Goal: Task Accomplishment & Management: Manage account settings

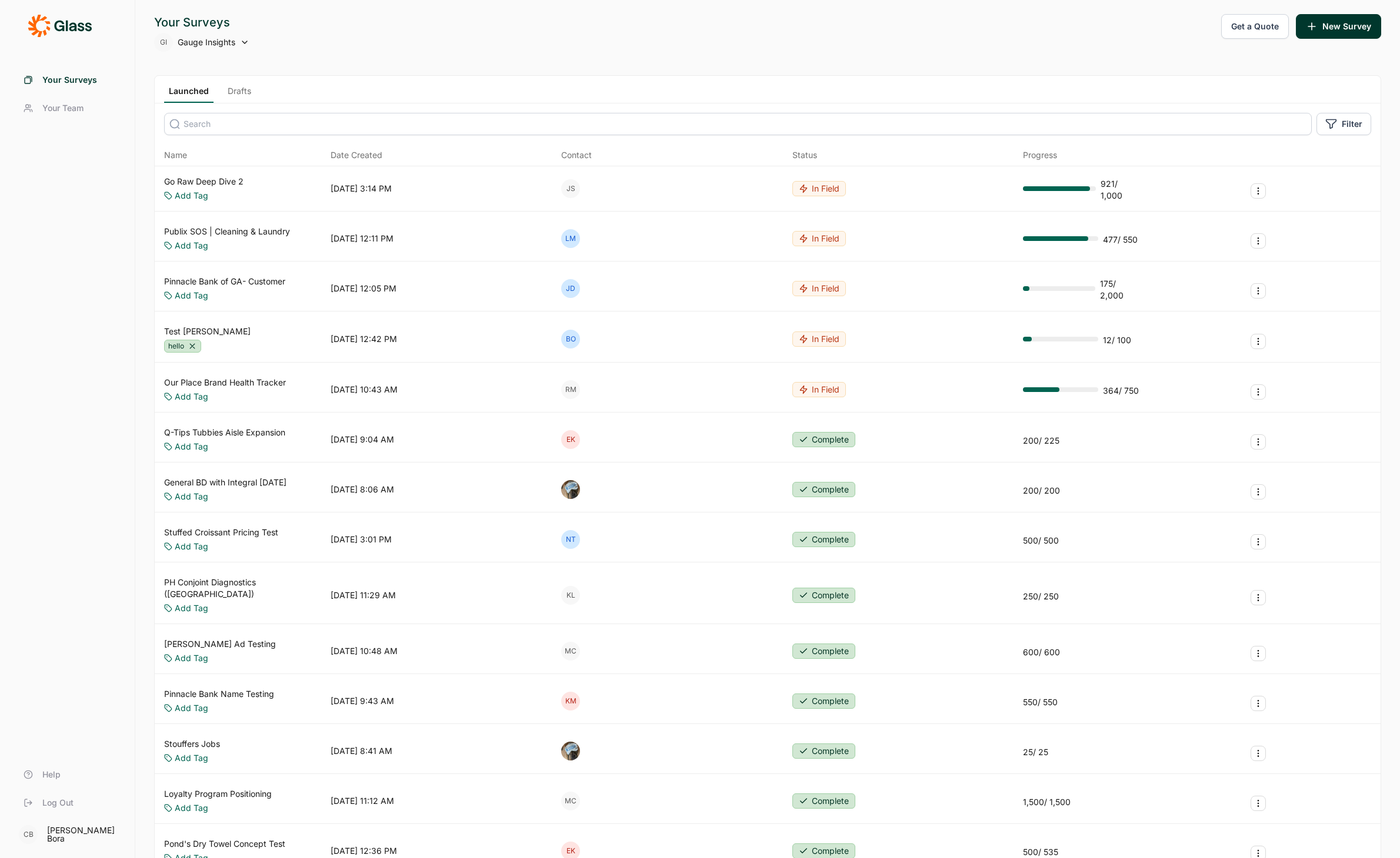
click at [695, 128] on input at bounding box center [738, 124] width 1148 height 22
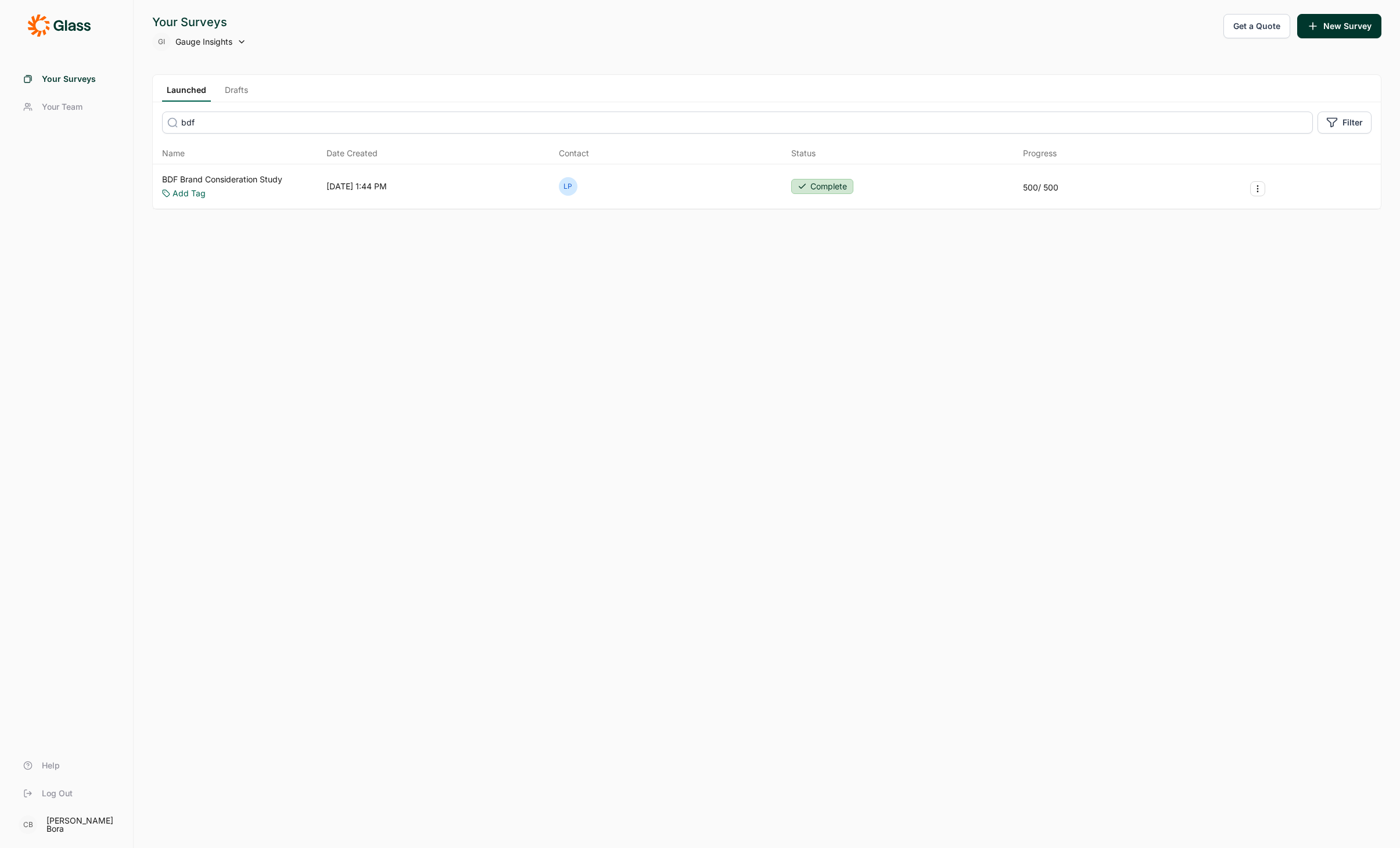
type input "bdf"
click at [269, 180] on link "BDF Brand Consideration Study" at bounding box center [222, 180] width 121 height 12
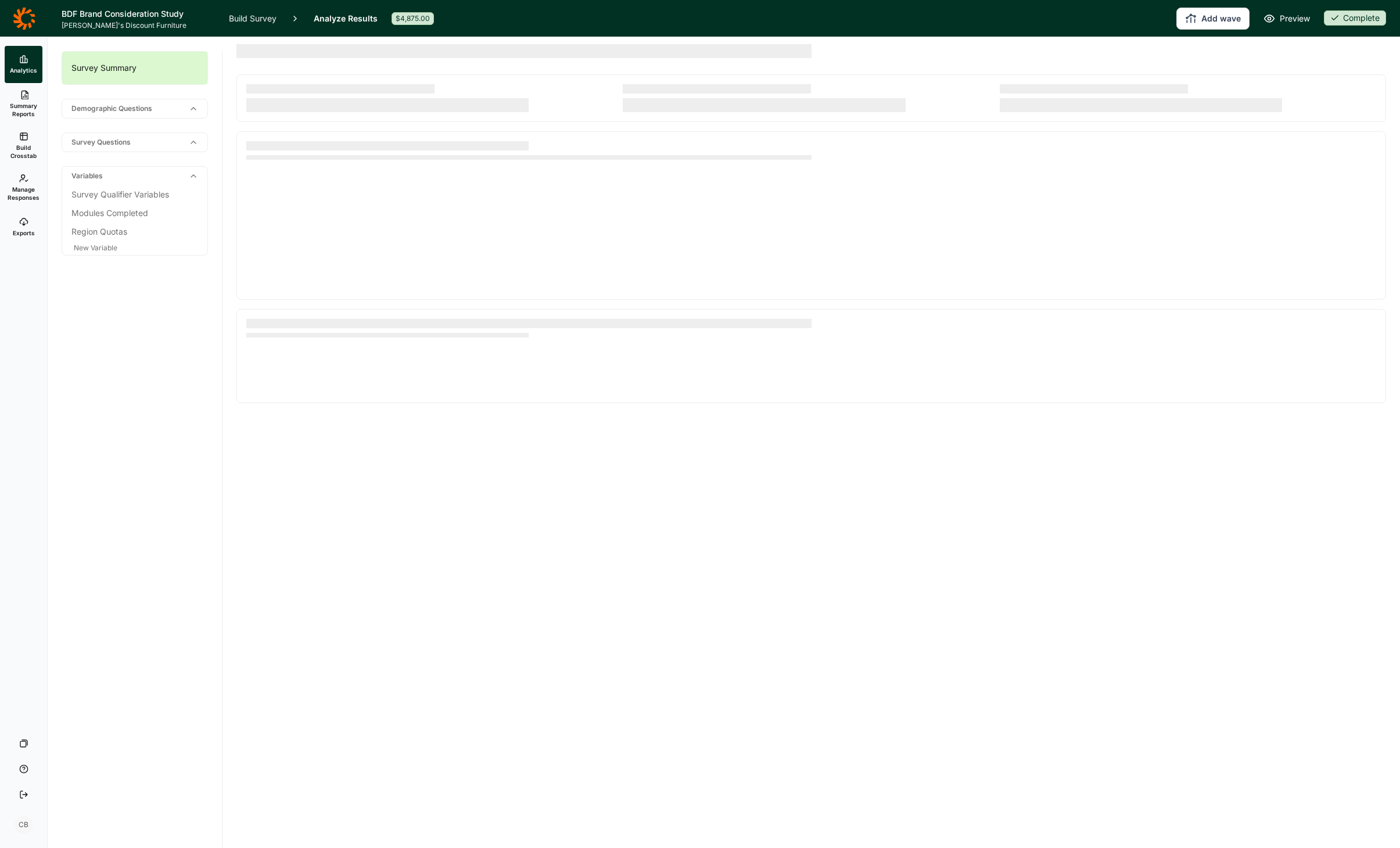
click at [29, 104] on span "Summary Reports" at bounding box center [24, 110] width 28 height 16
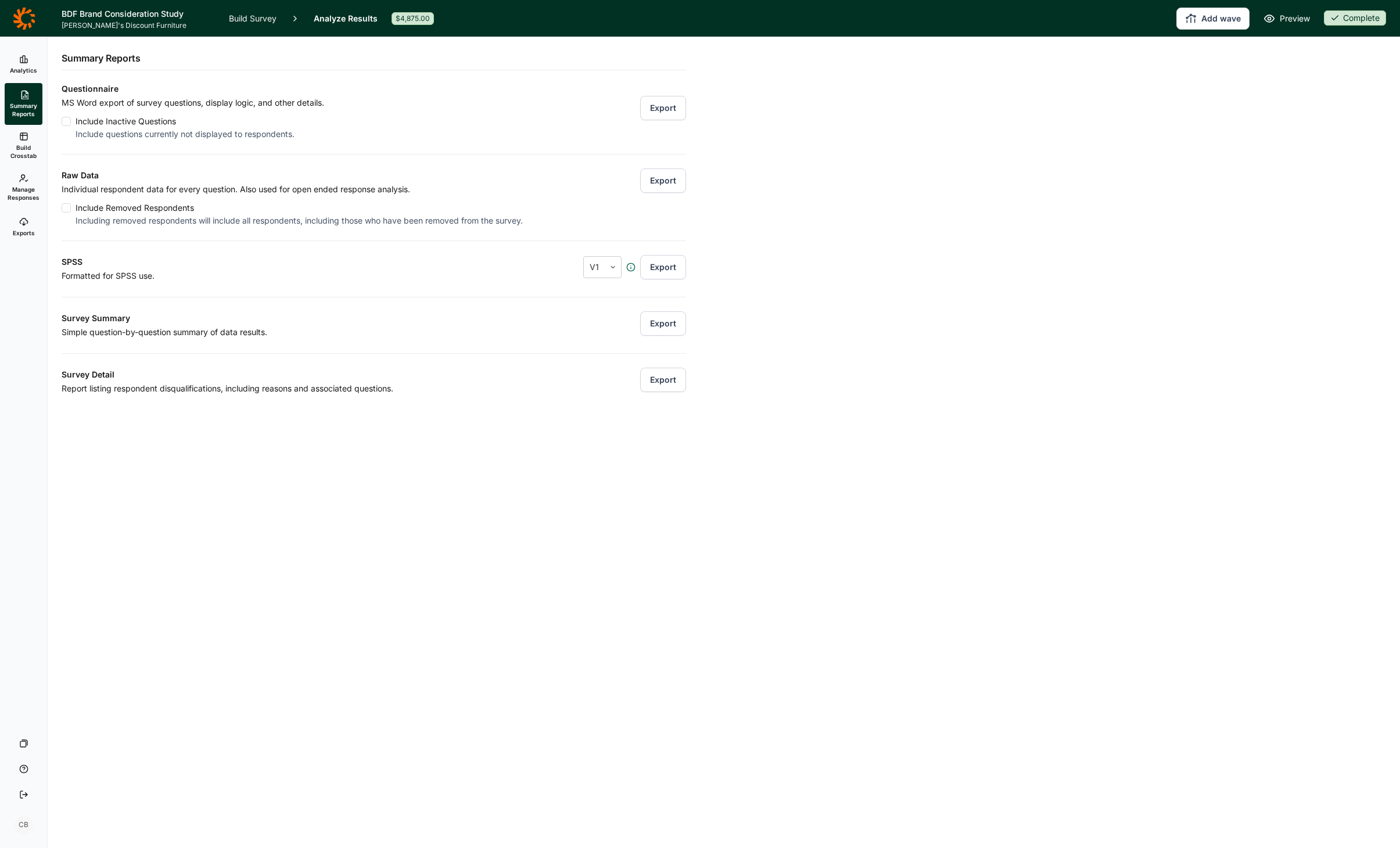
click at [670, 175] on button "Export" at bounding box center [663, 181] width 46 height 24
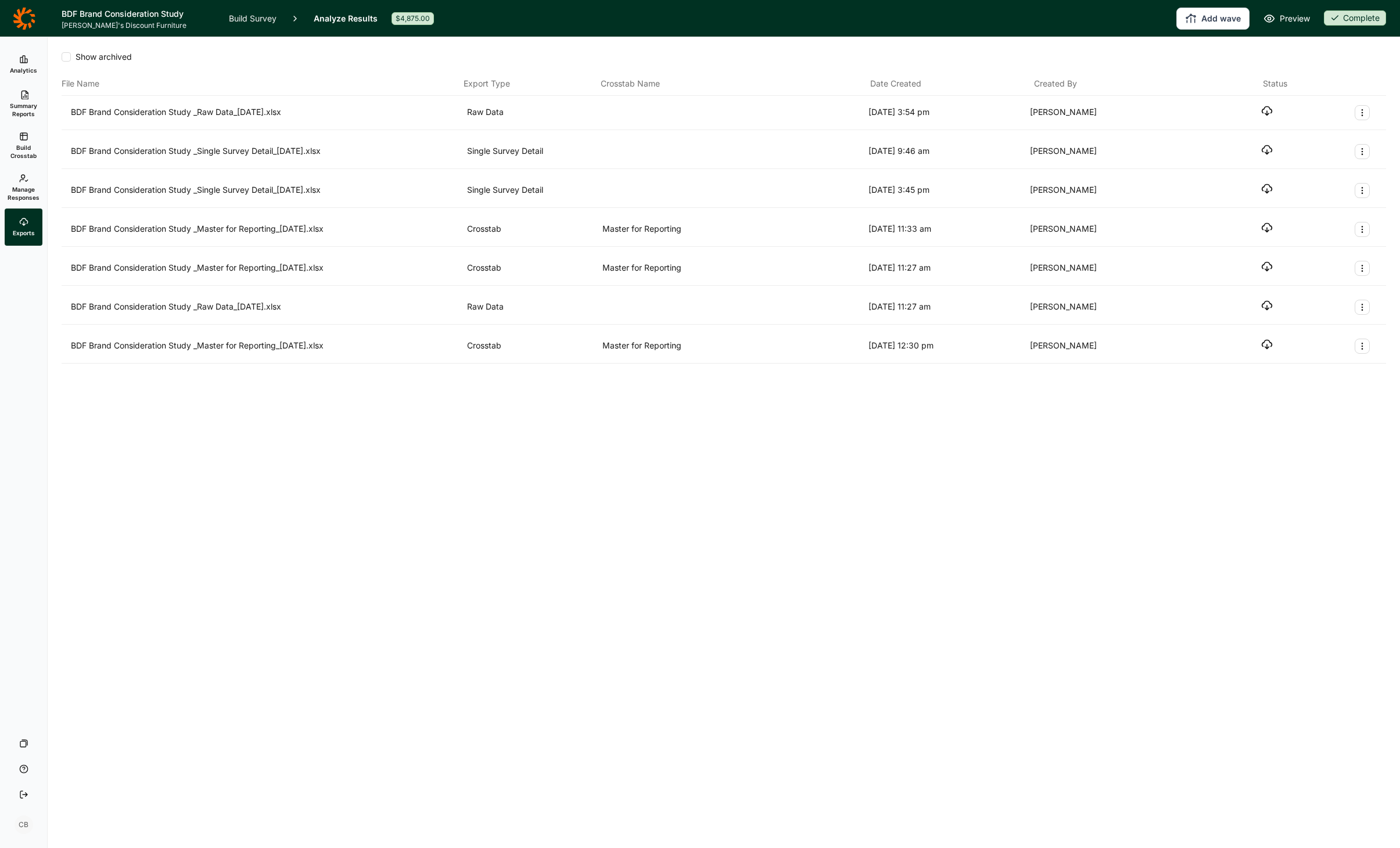
click at [25, 58] on use at bounding box center [23, 58] width 7 height 7
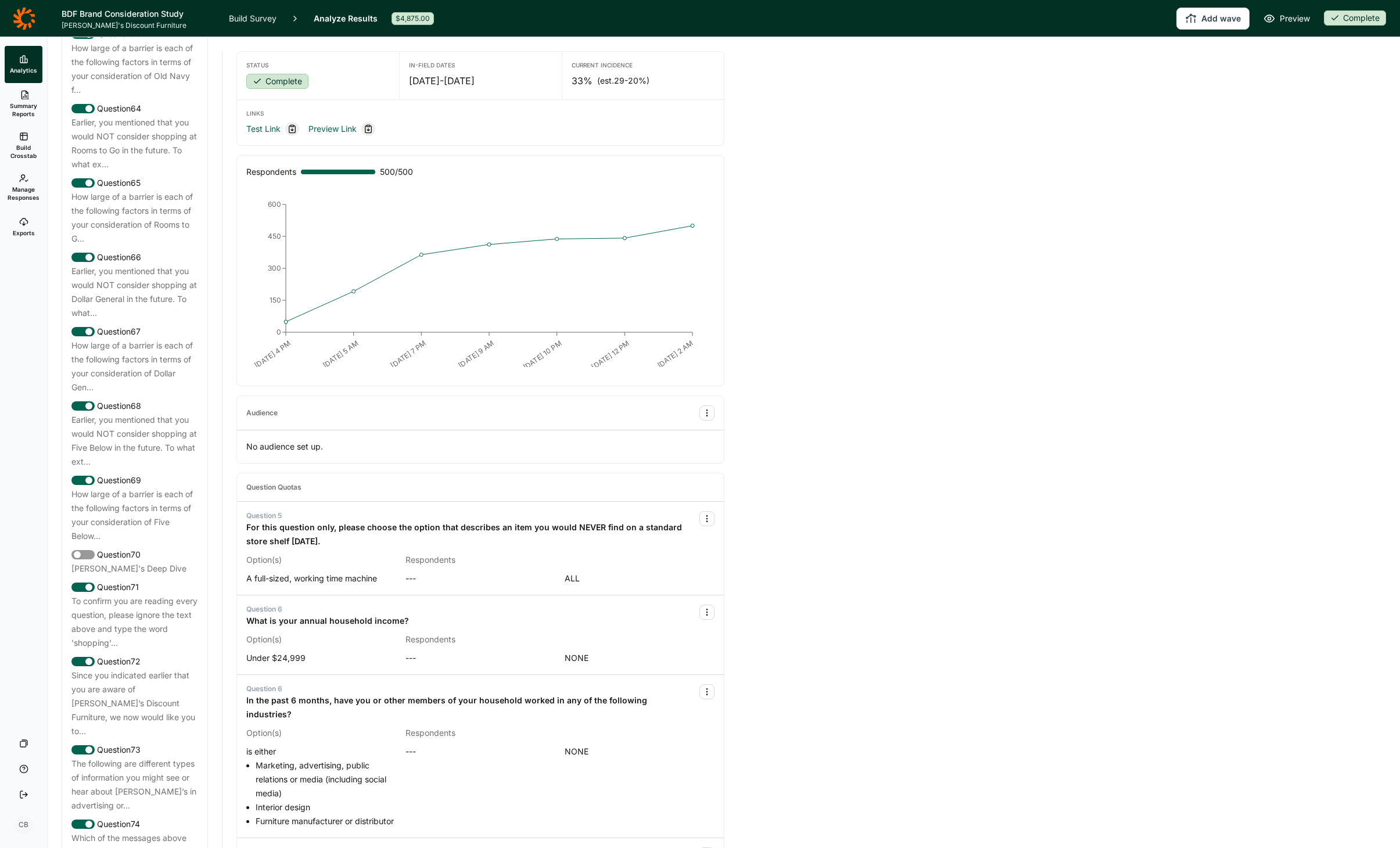
scroll to position [5849, 0]
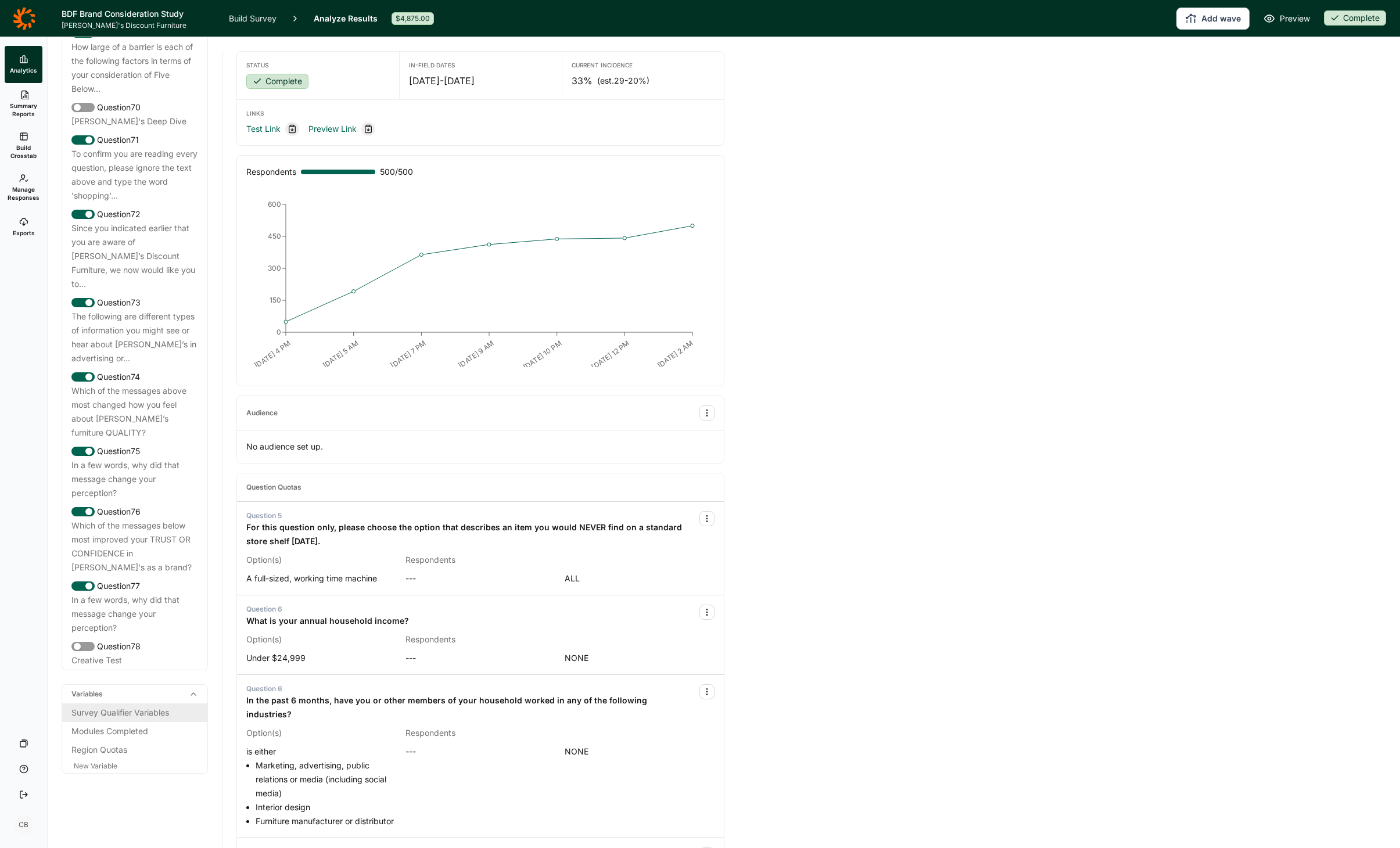
click at [125, 719] on div "Survey Qualifier Variables" at bounding box center [135, 713] width 127 height 14
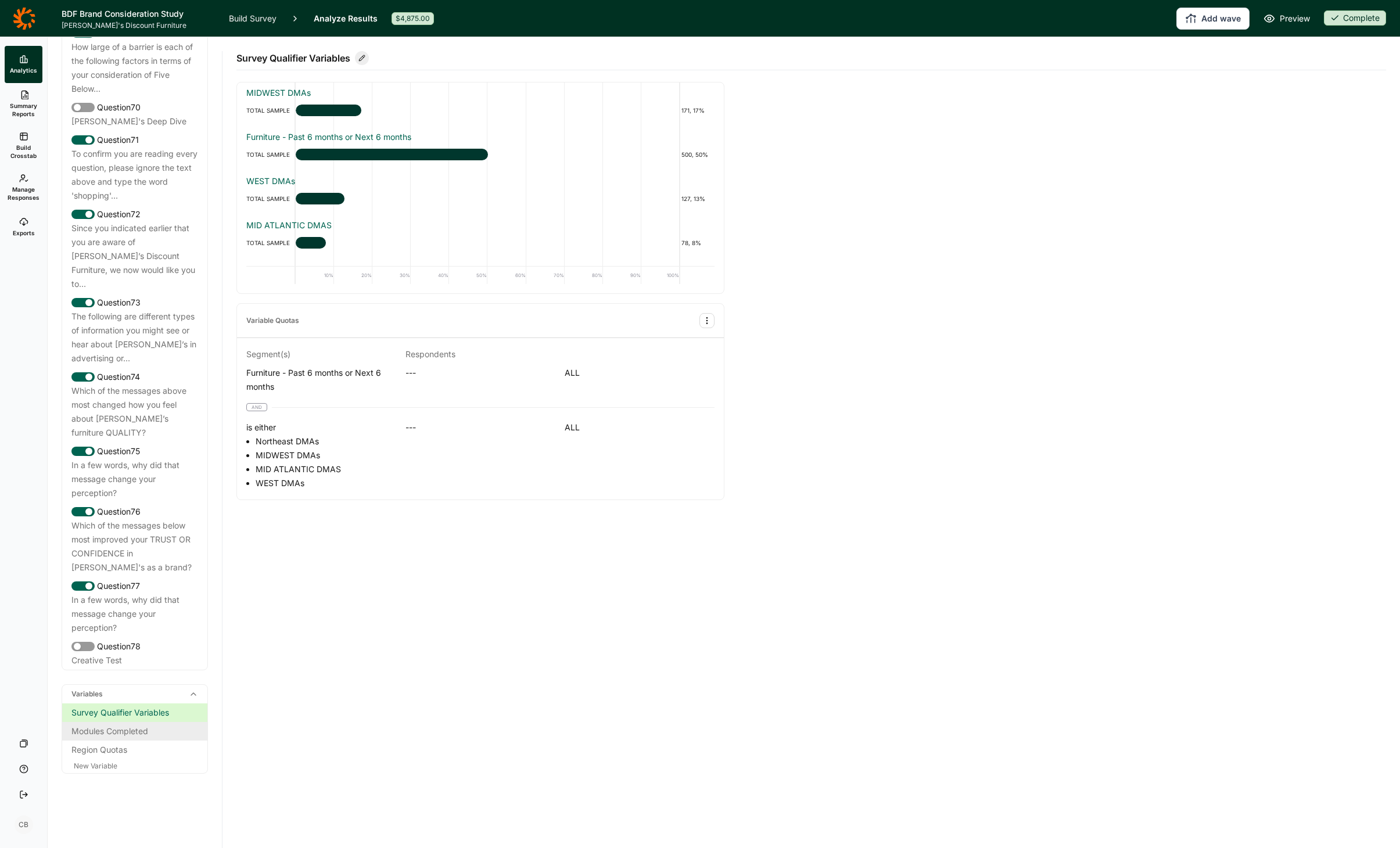
click at [122, 733] on div "Modules Completed" at bounding box center [135, 731] width 127 height 14
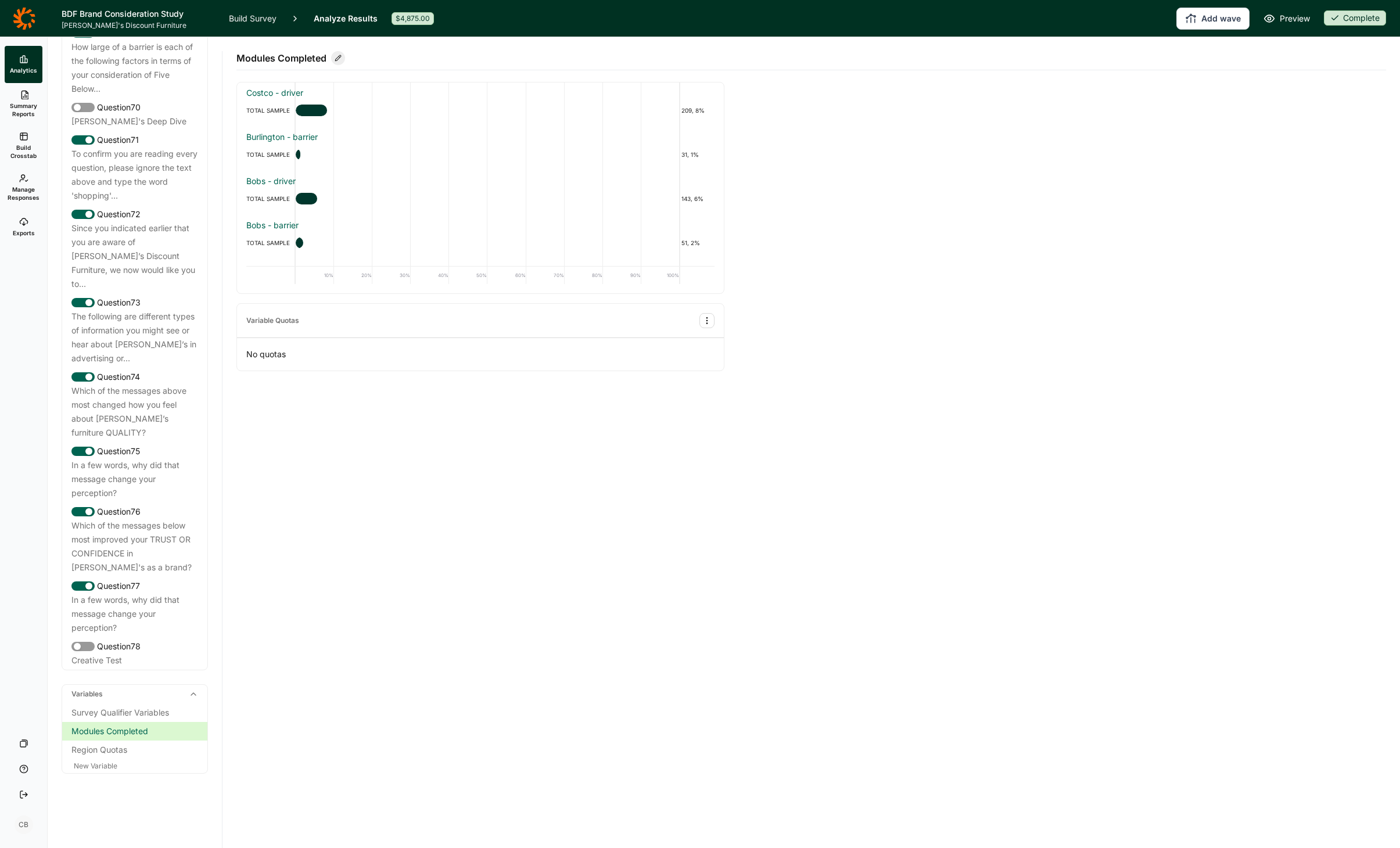
click at [25, 111] on span "Summary Reports" at bounding box center [24, 110] width 28 height 16
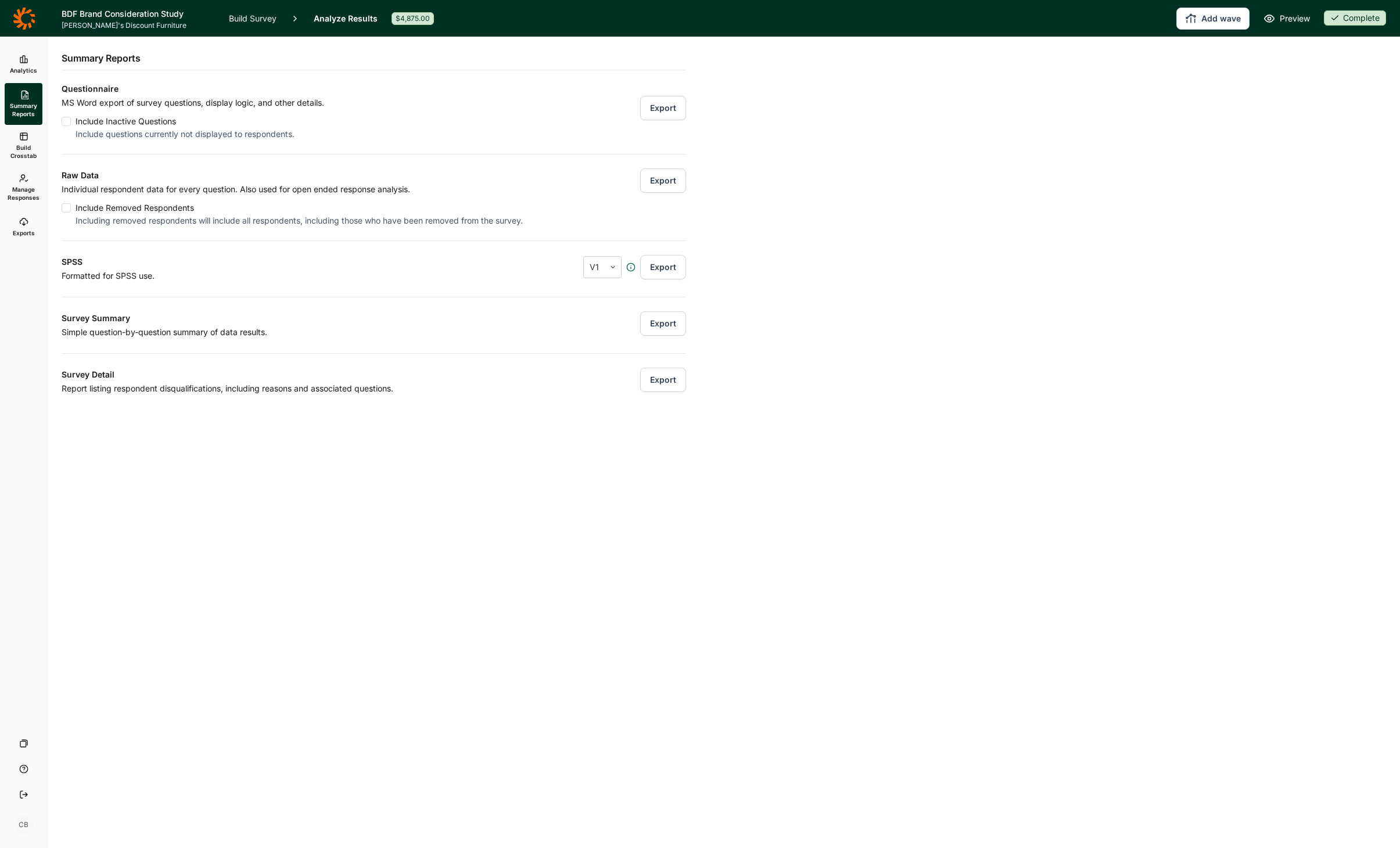
click at [24, 220] on icon at bounding box center [24, 222] width 10 height 10
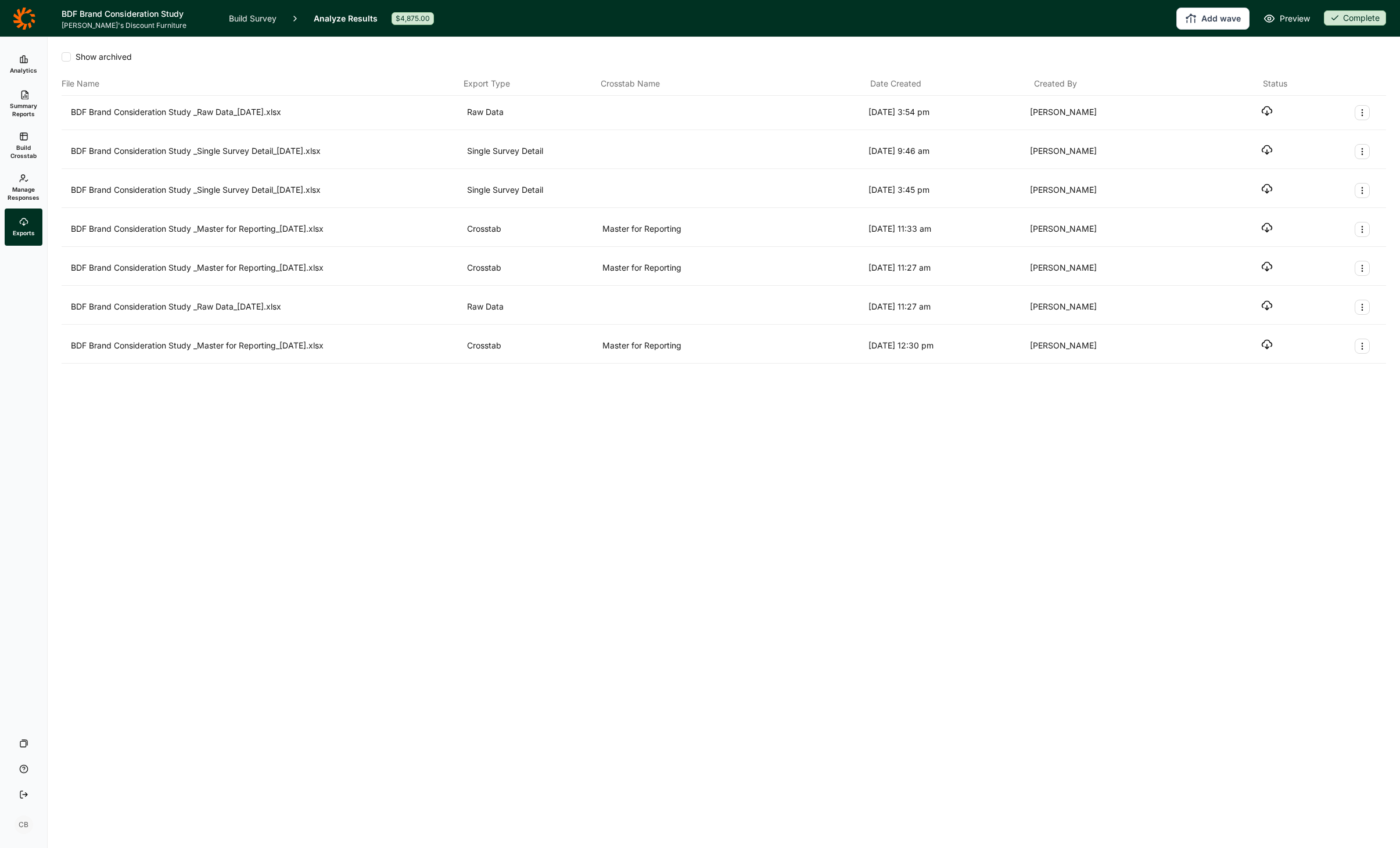
click at [1268, 111] on icon "button" at bounding box center [1268, 111] width 12 height 12
click at [28, 22] on icon at bounding box center [24, 18] width 23 height 23
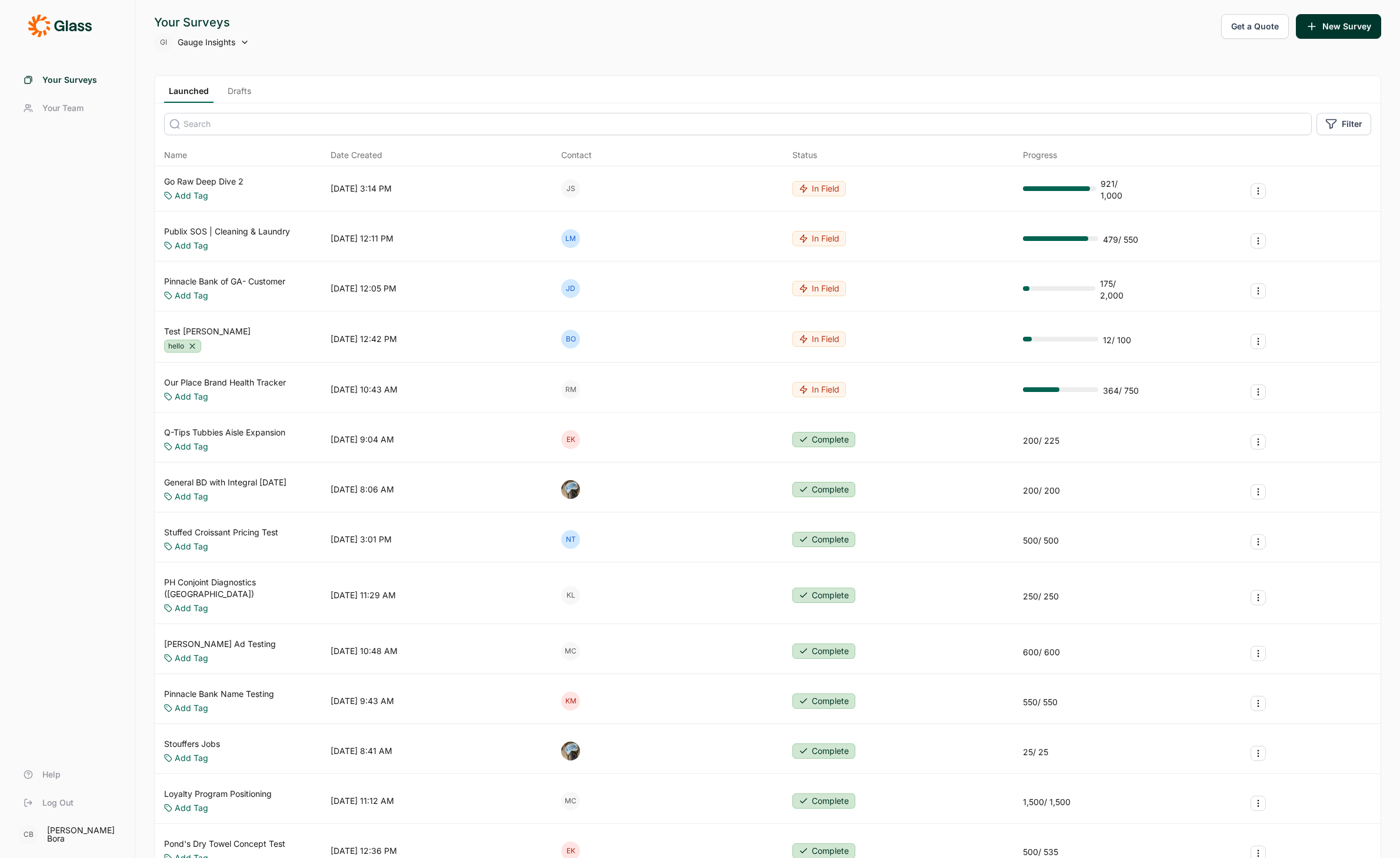
click at [267, 130] on input at bounding box center [738, 124] width 1148 height 22
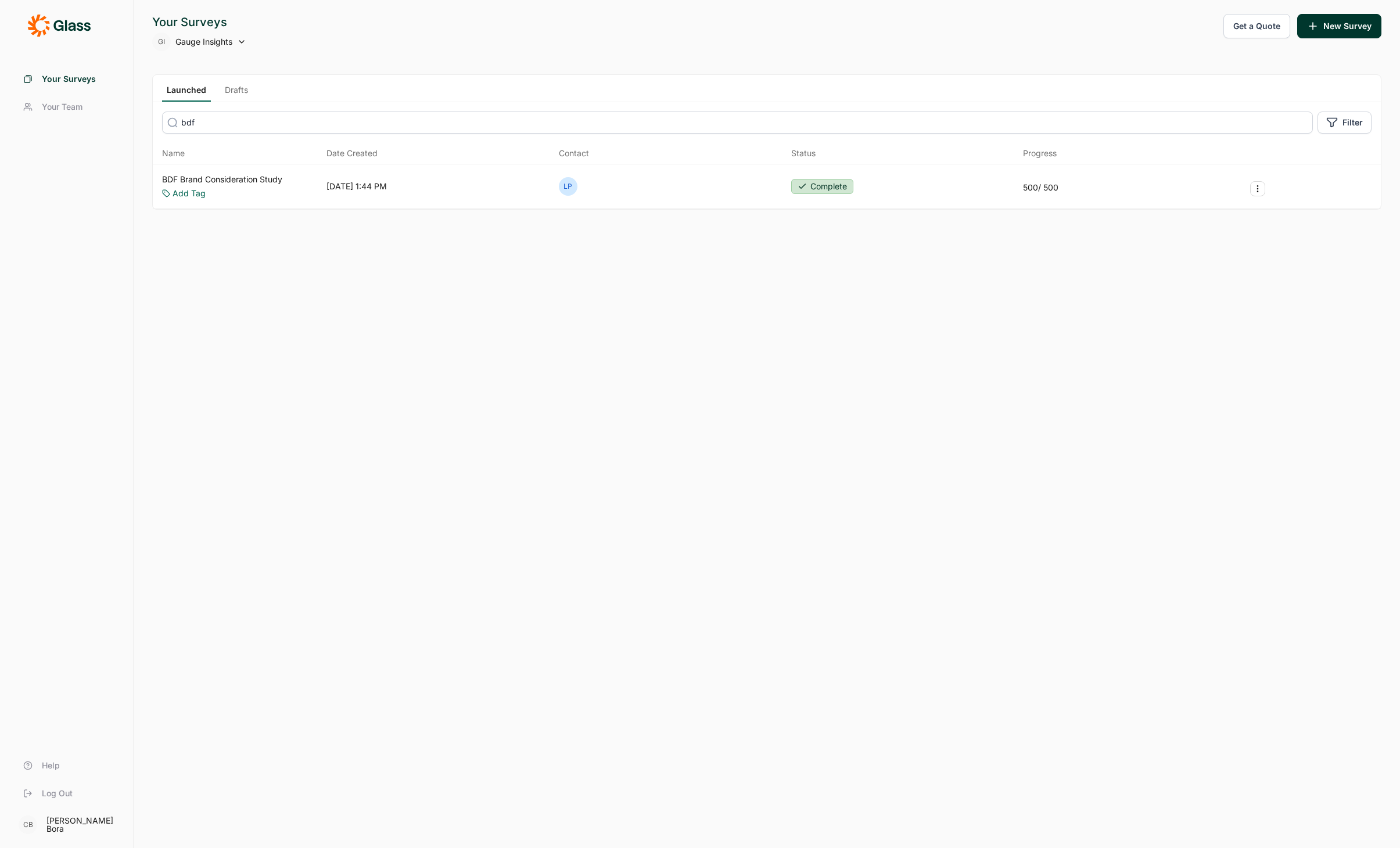
type input "bdf"
click at [255, 178] on link "BDF Brand Consideration Study" at bounding box center [222, 180] width 121 height 12
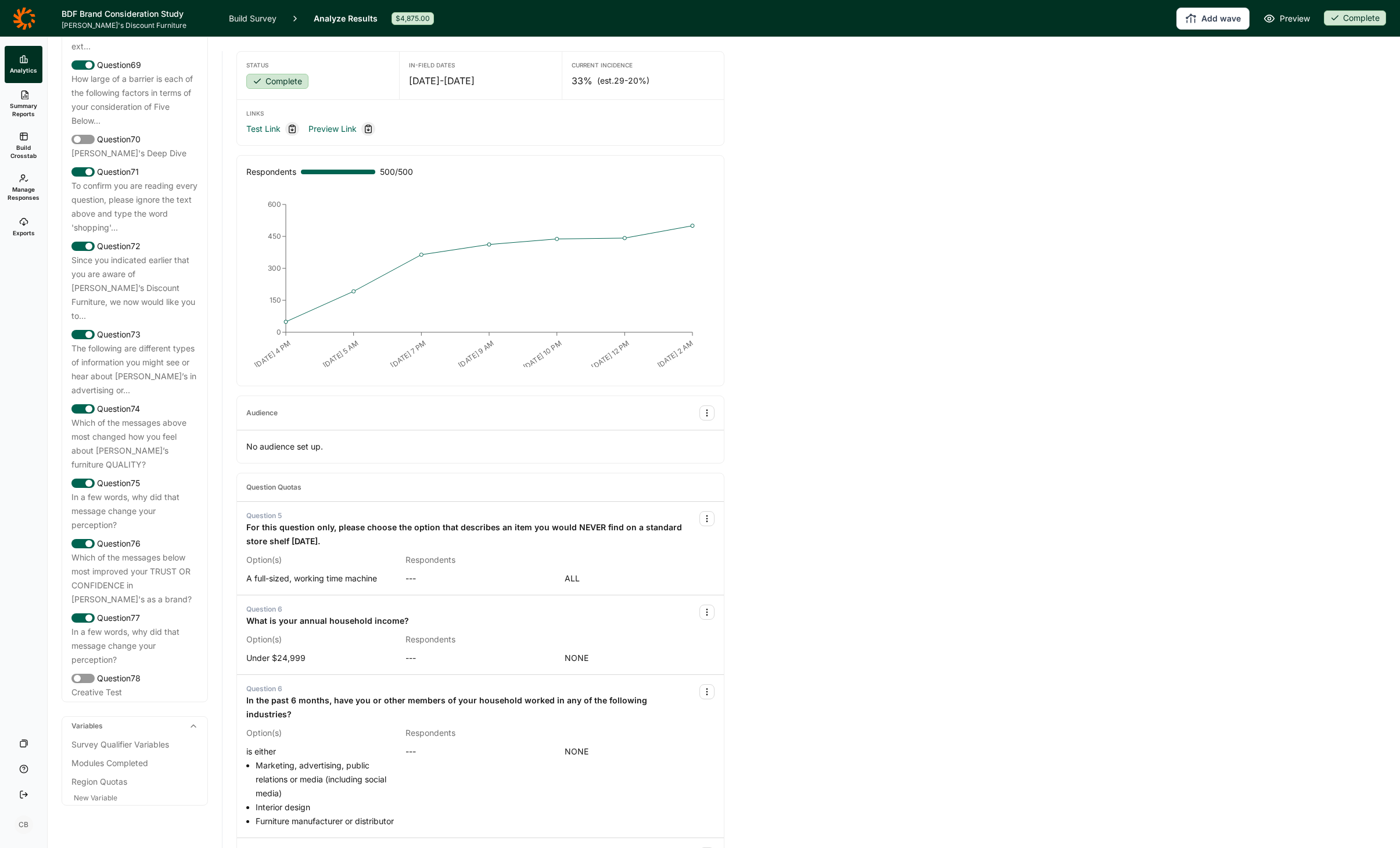
scroll to position [5849, 0]
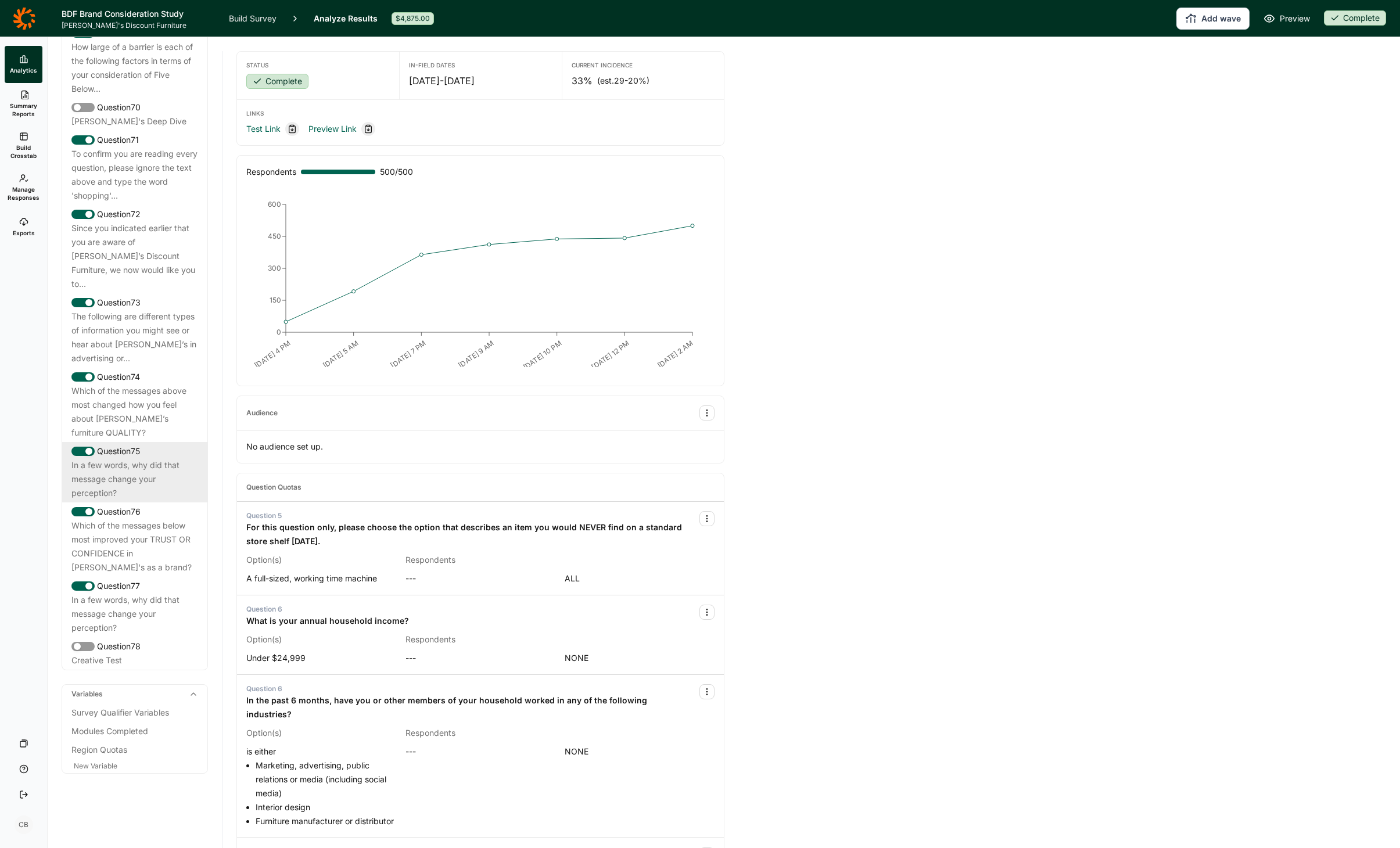
click at [111, 469] on div "In a few words, why did that message change your perception?" at bounding box center [135, 479] width 127 height 42
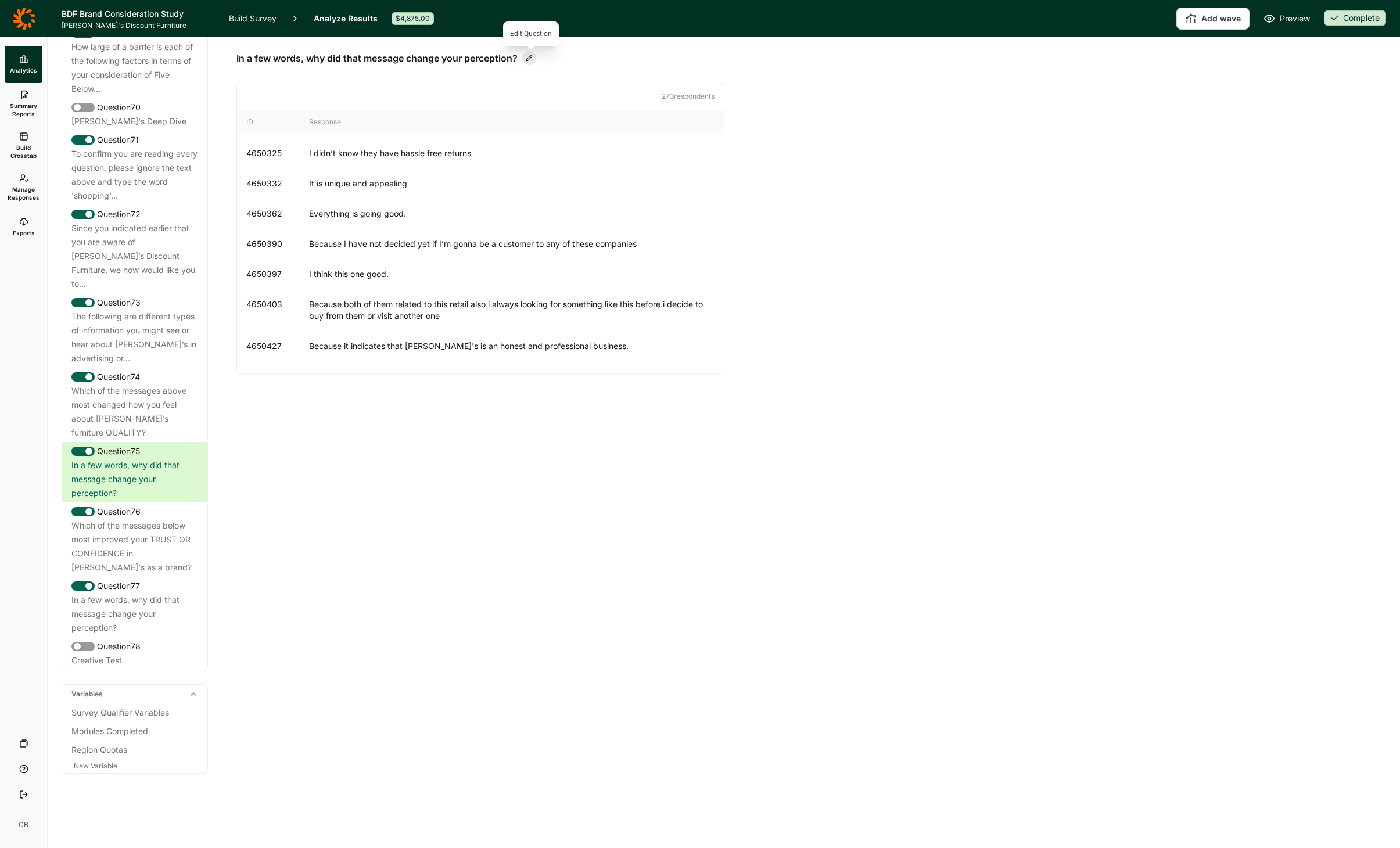
click at [533, 58] on icon at bounding box center [529, 58] width 7 height 7
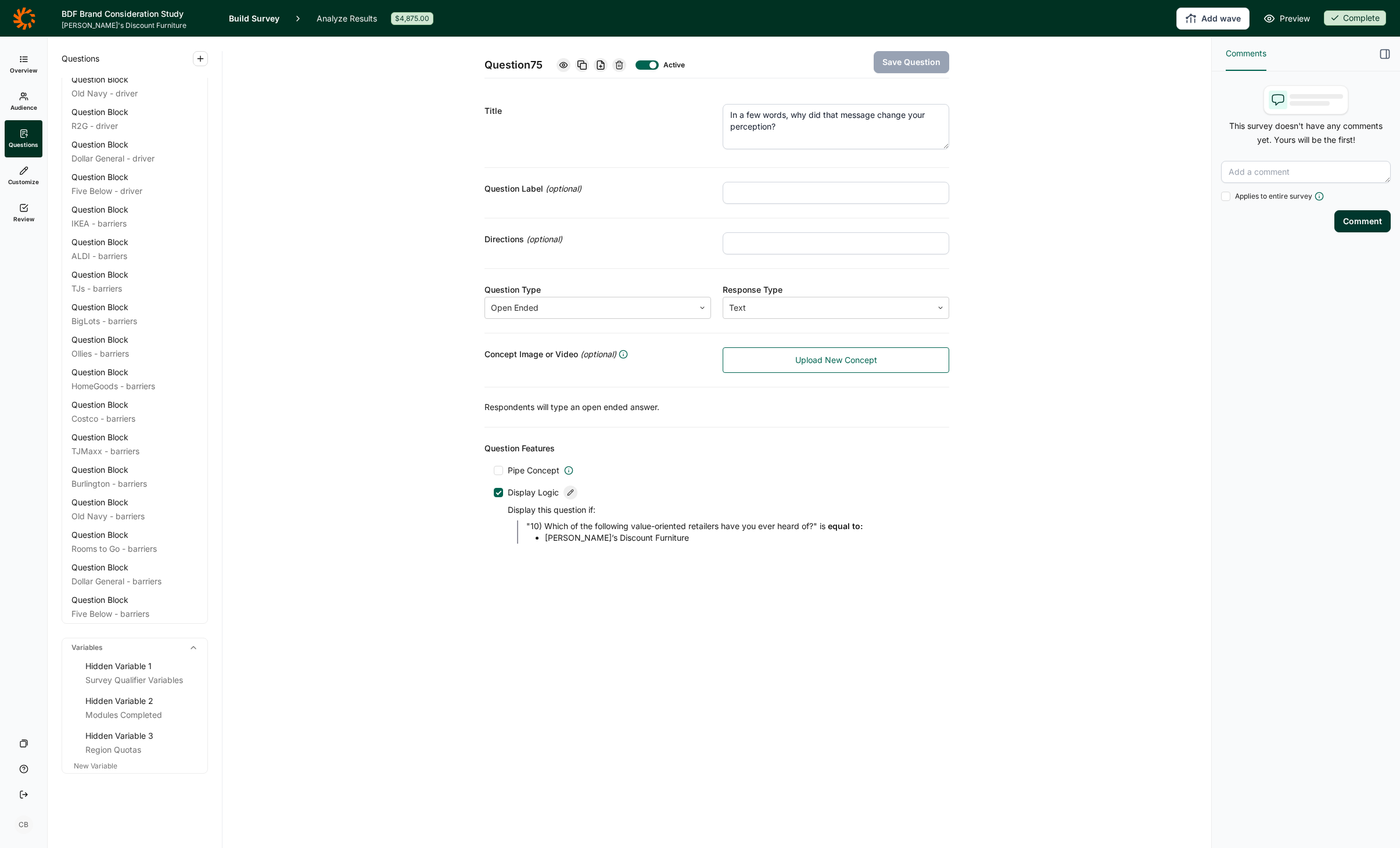
scroll to position [7070, 0]
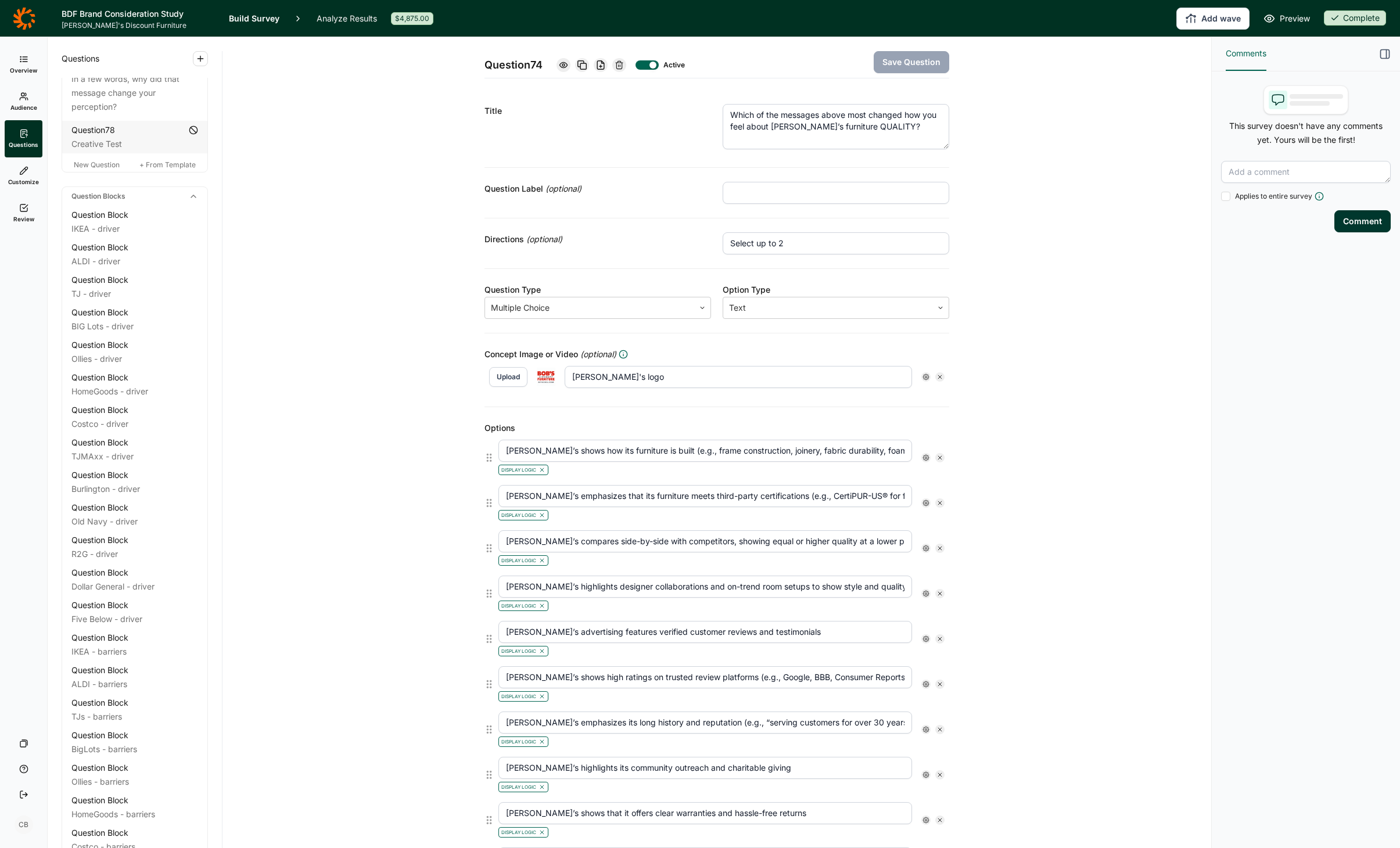
click at [242, 18] on link "Build Survey" at bounding box center [254, 18] width 50 height 36
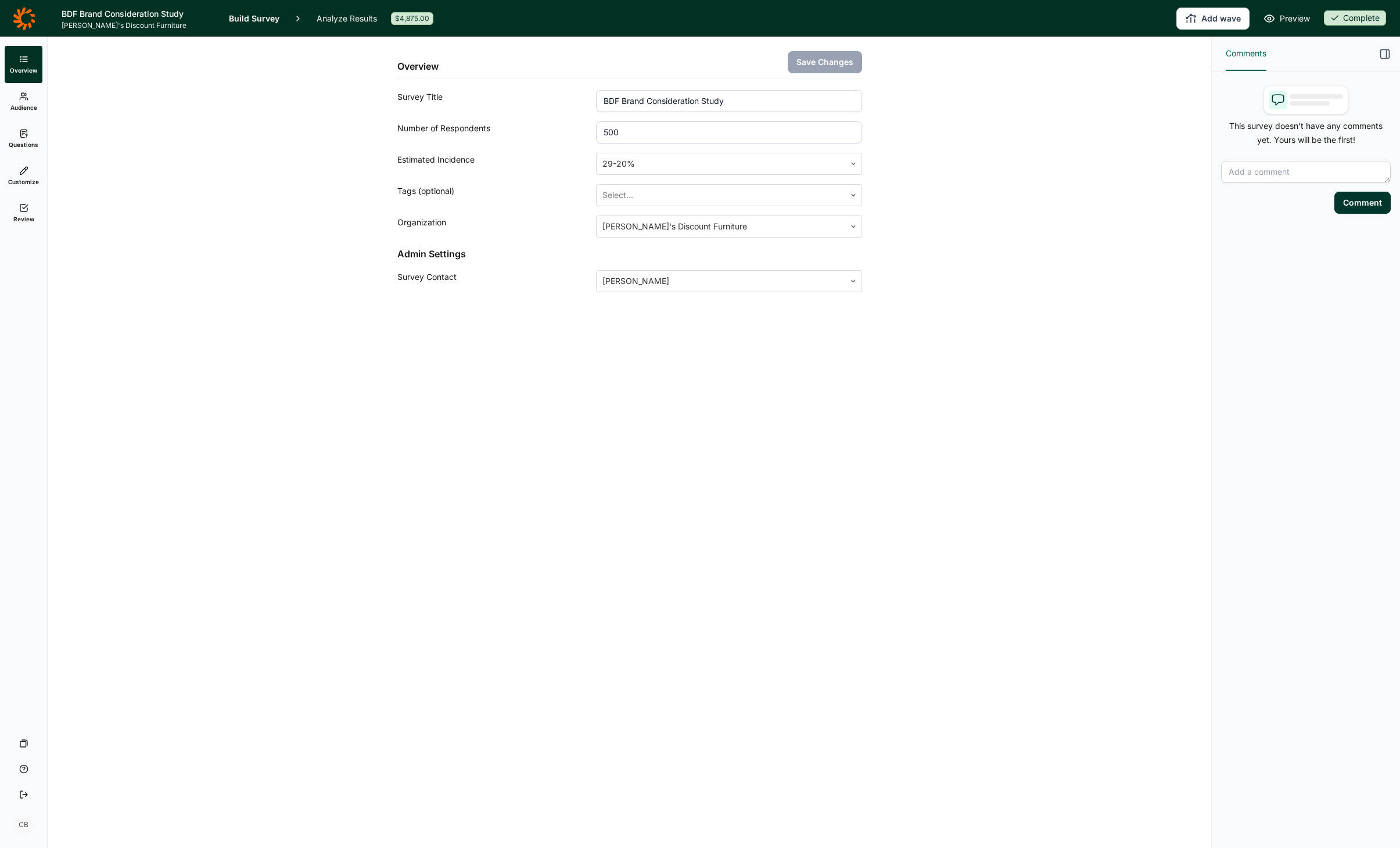
click at [323, 18] on link "Analyze Results" at bounding box center [347, 18] width 61 height 36
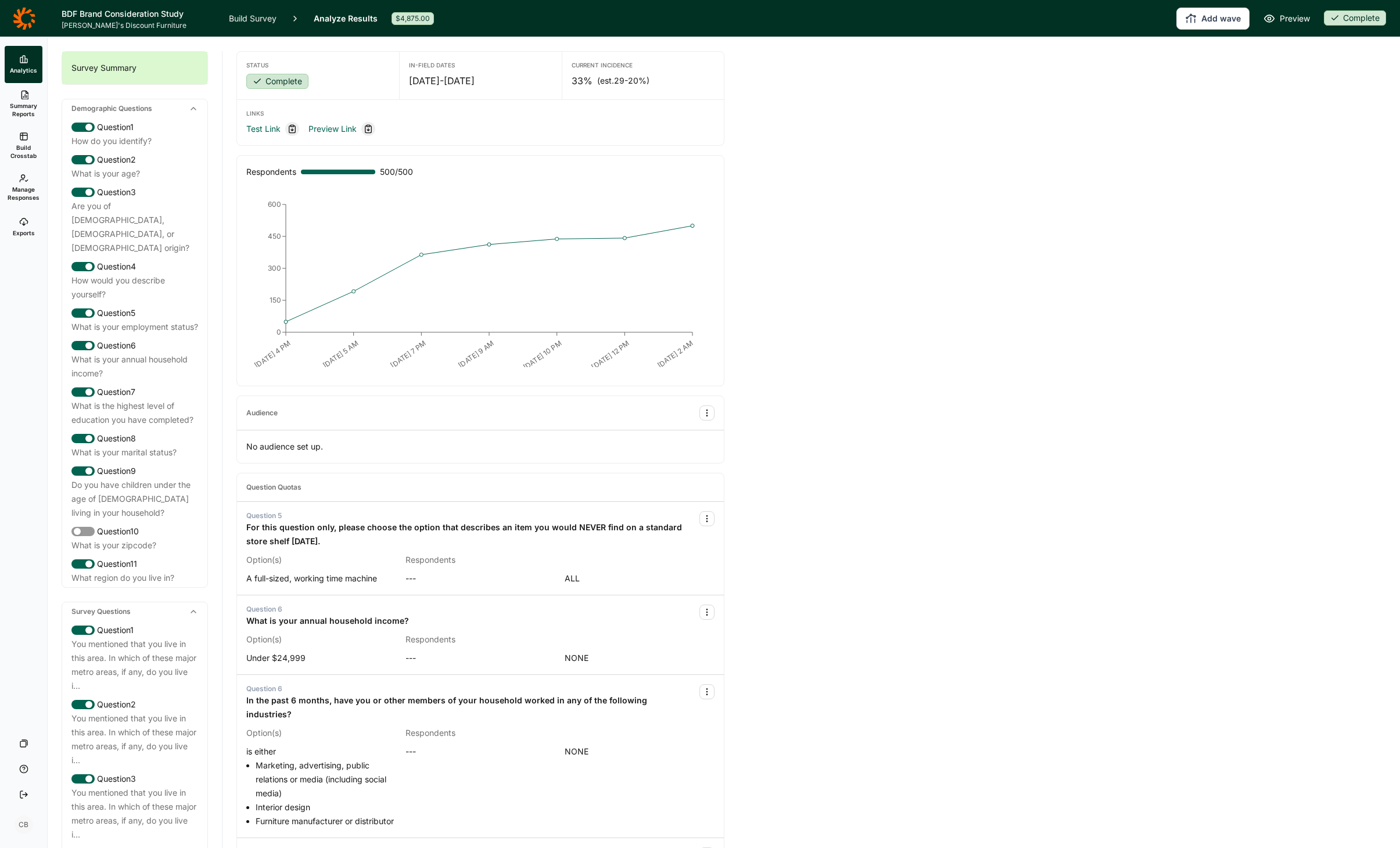
click at [22, 195] on span "Manage Responses" at bounding box center [23, 193] width 32 height 16
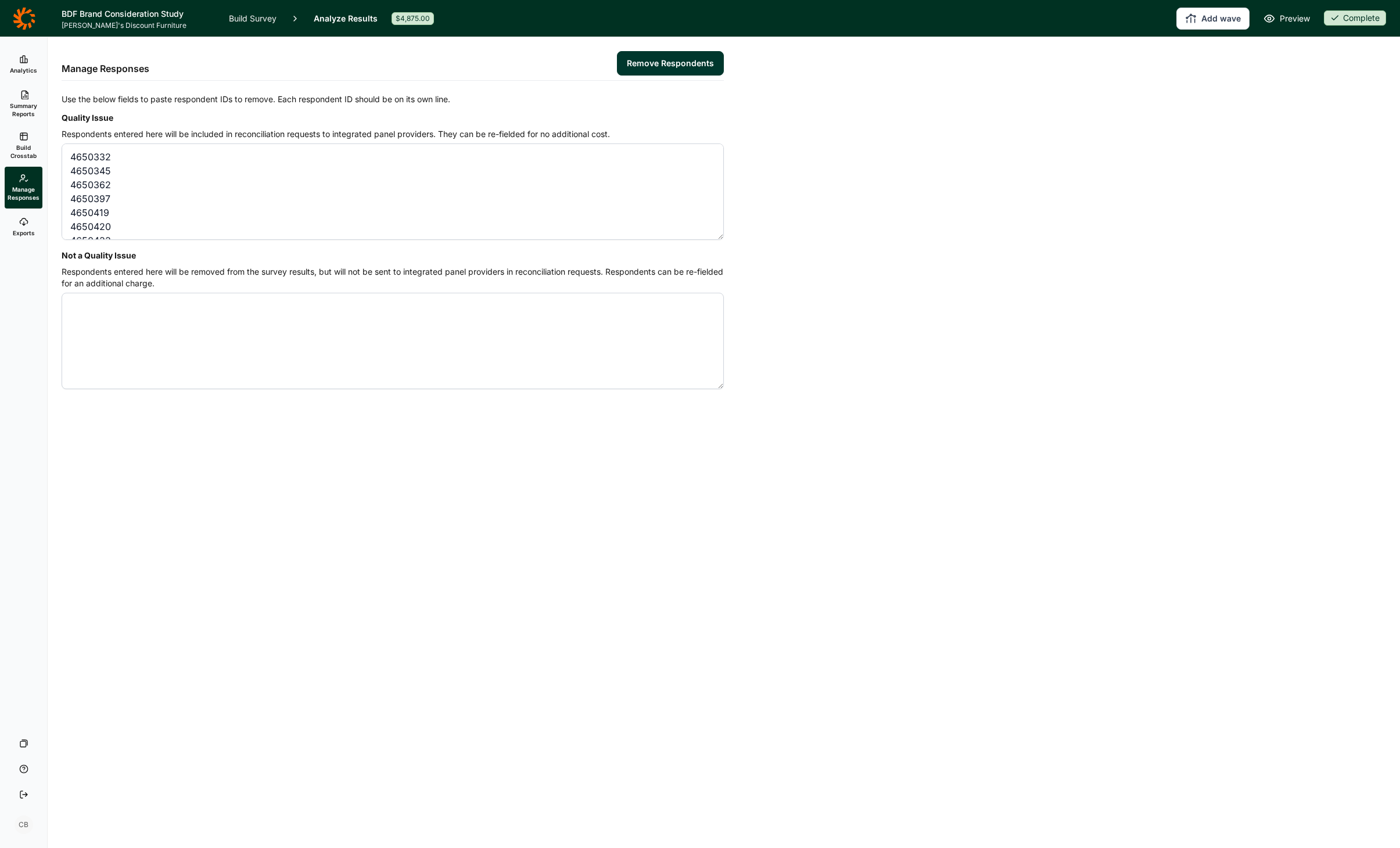
scroll to position [913, 0]
type textarea "4650332 4650345 4650362 4650397 4650419 4650420 4650433 4650527 4650541 4650551…"
click at [713, 65] on button "Remove Respondents" at bounding box center [670, 63] width 107 height 24
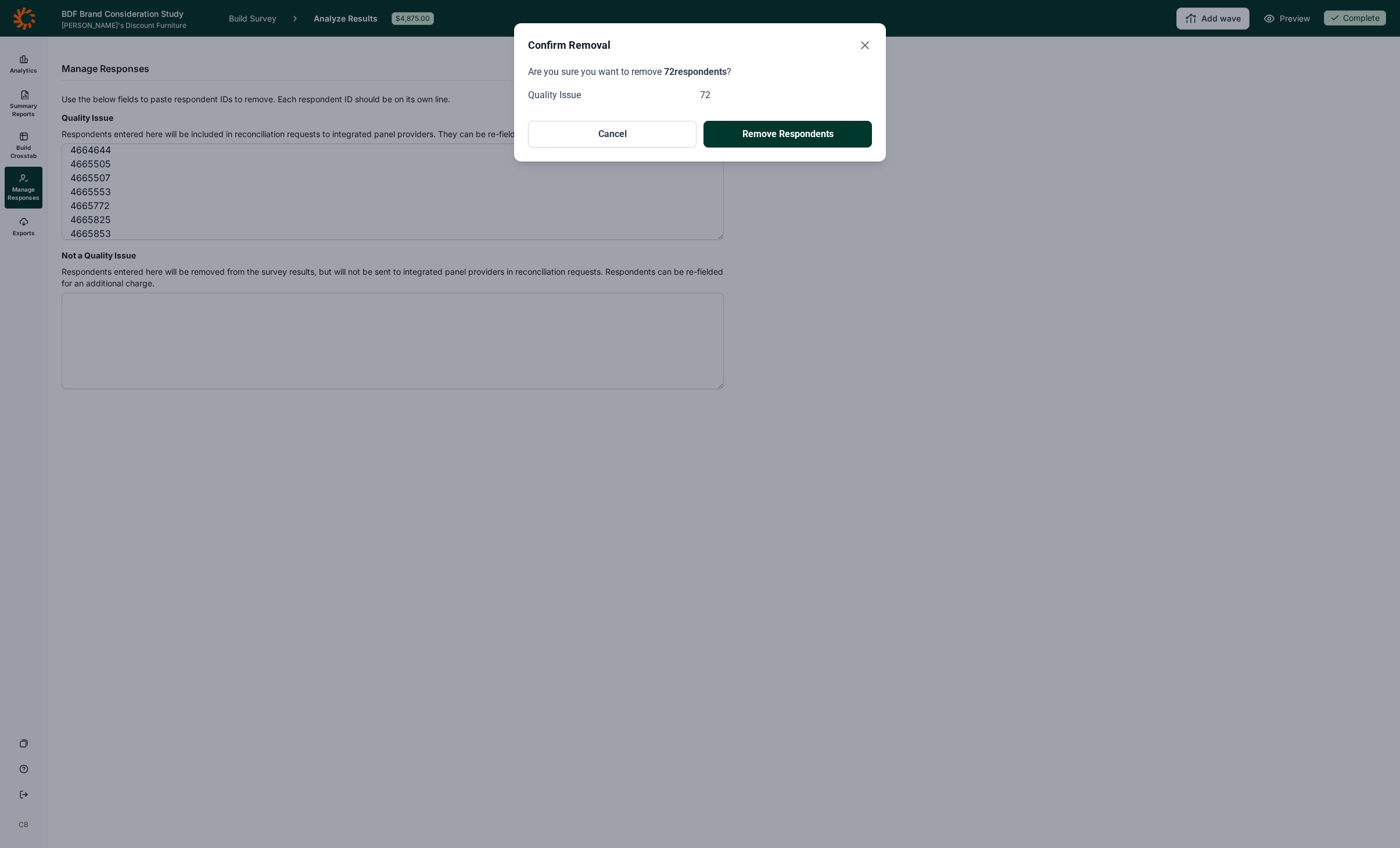
click at [775, 132] on button "Remove Respondents" at bounding box center [788, 134] width 169 height 27
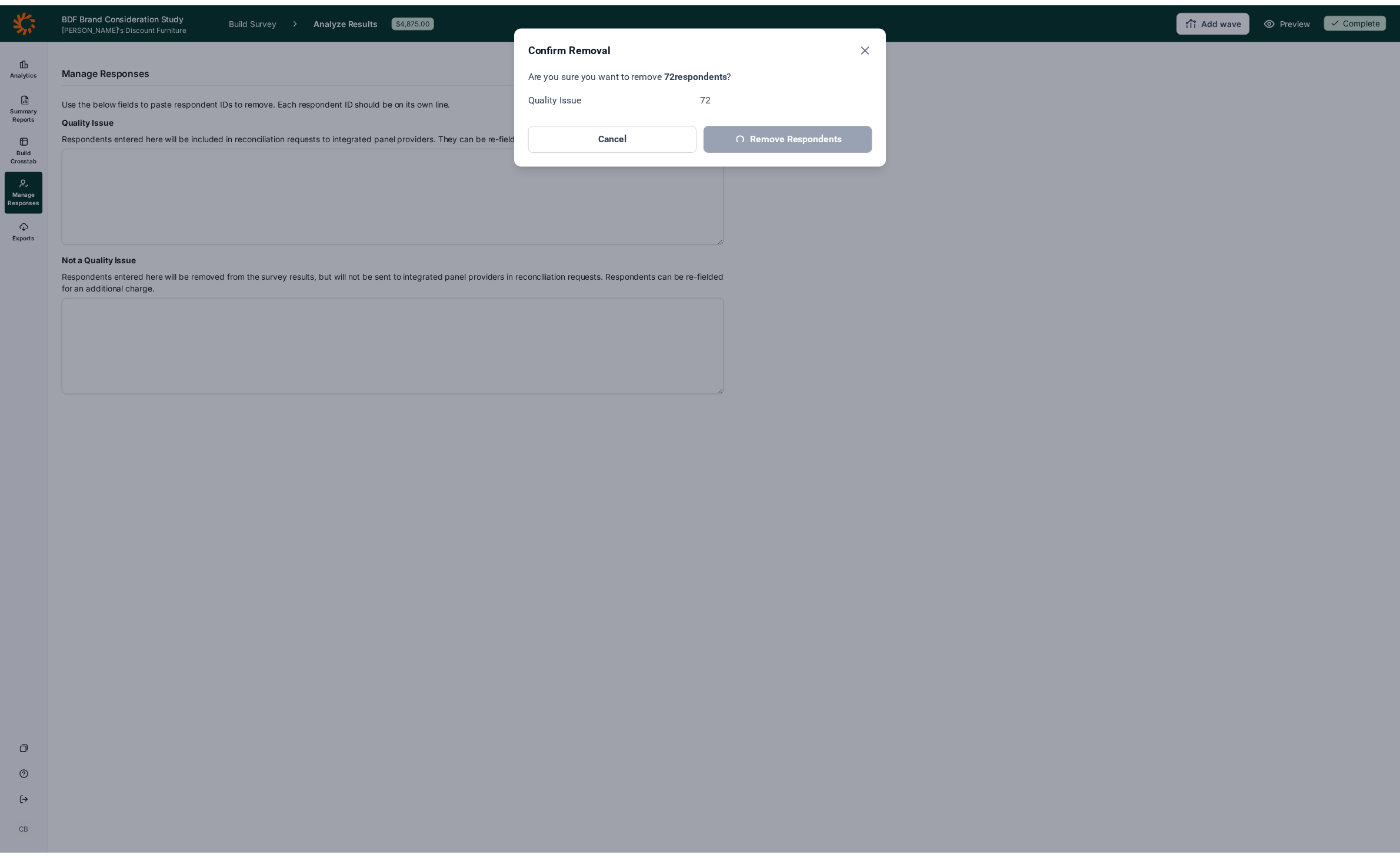
scroll to position [0, 0]
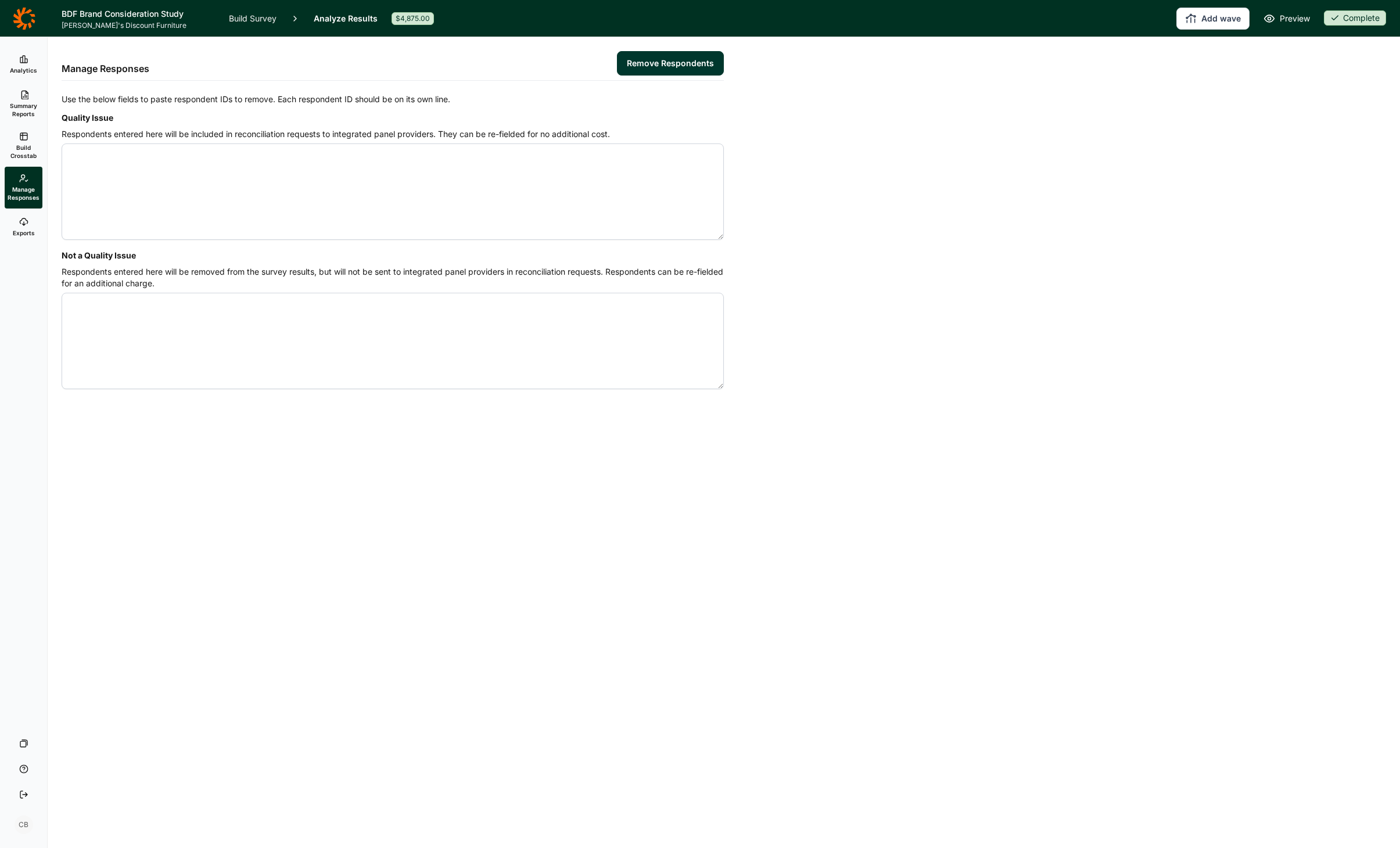
click at [617, 51] on button "Remove Respondents" at bounding box center [670, 63] width 107 height 24
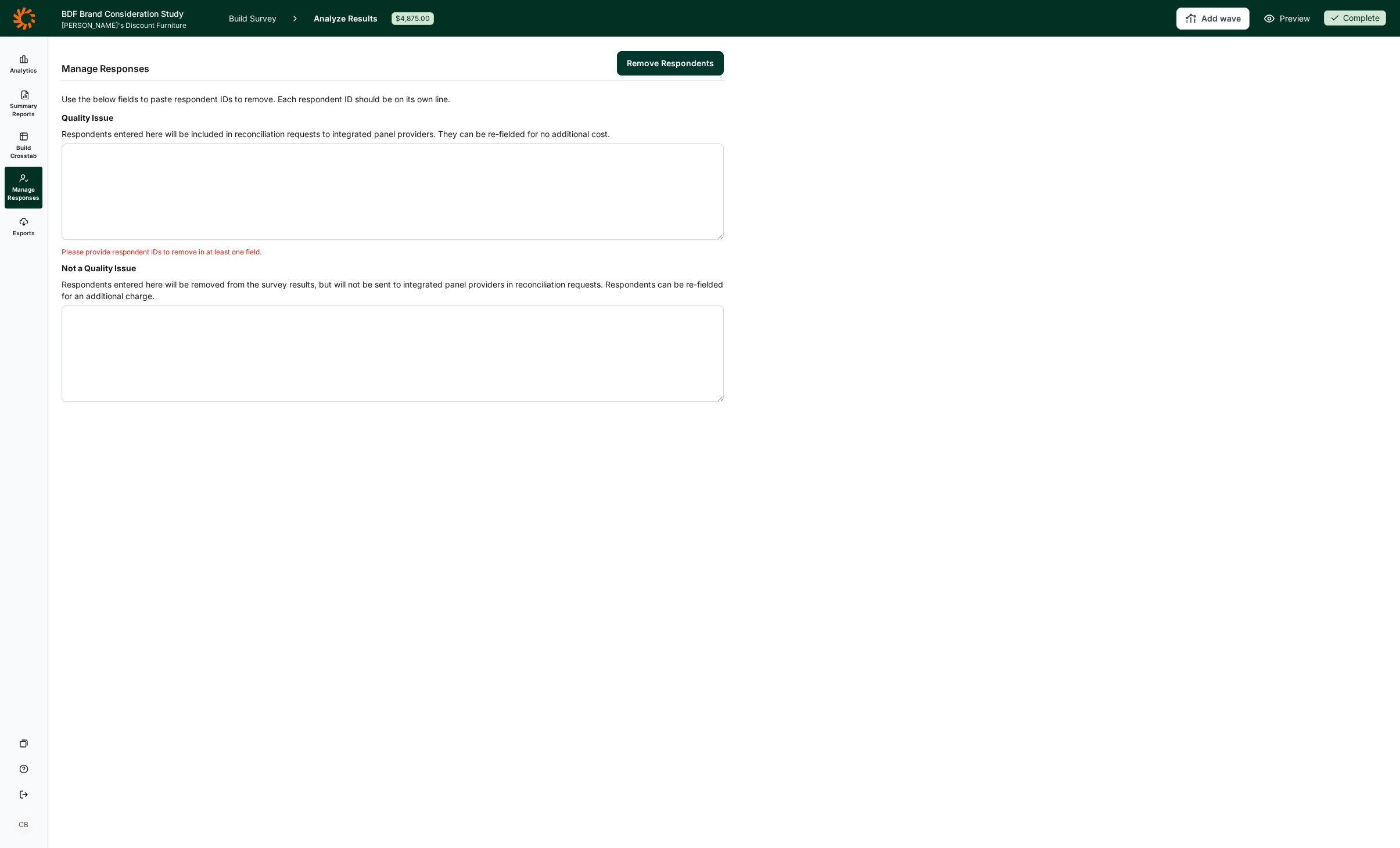
click at [19, 10] on icon at bounding box center [24, 18] width 22 height 22
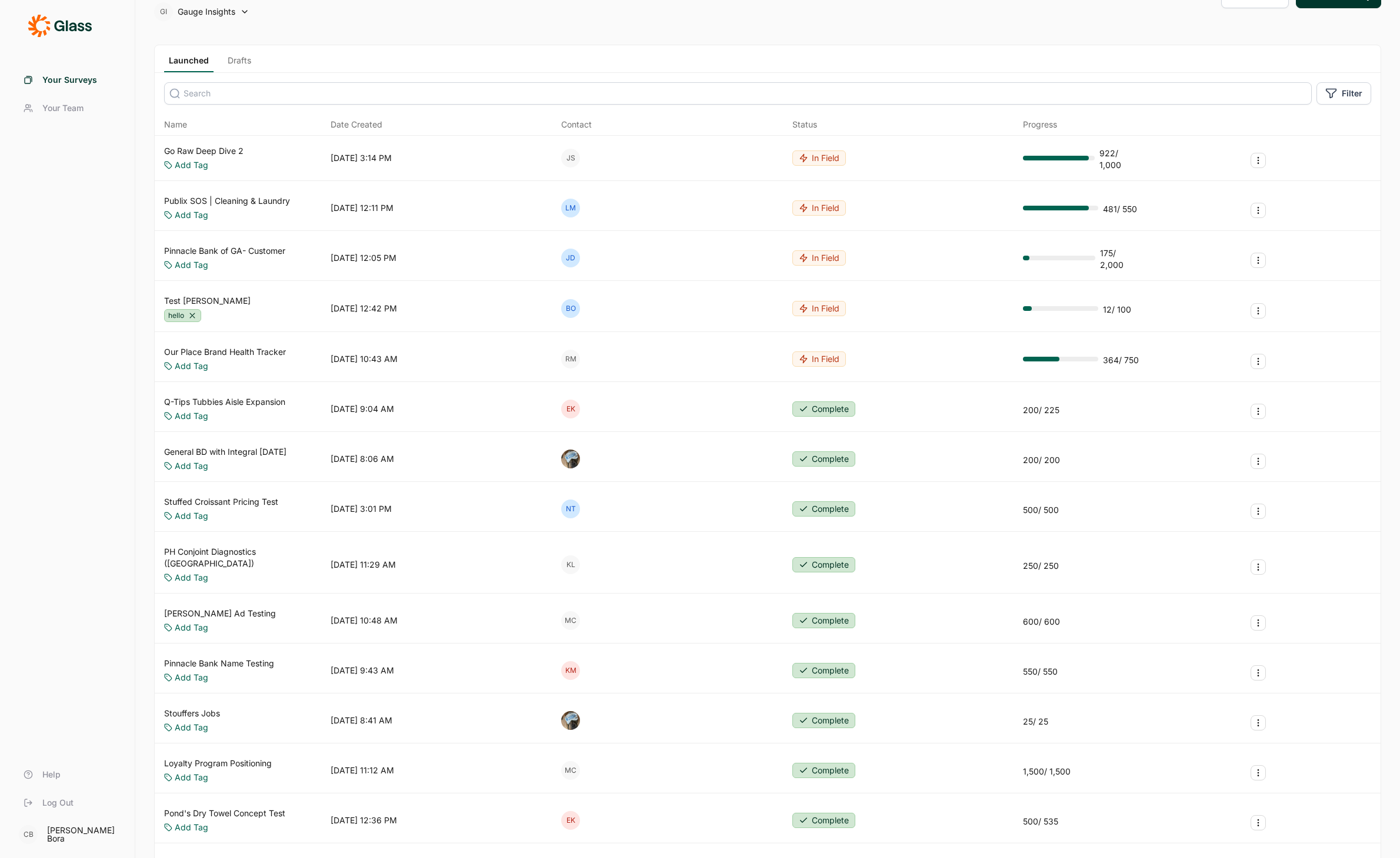
scroll to position [43, 0]
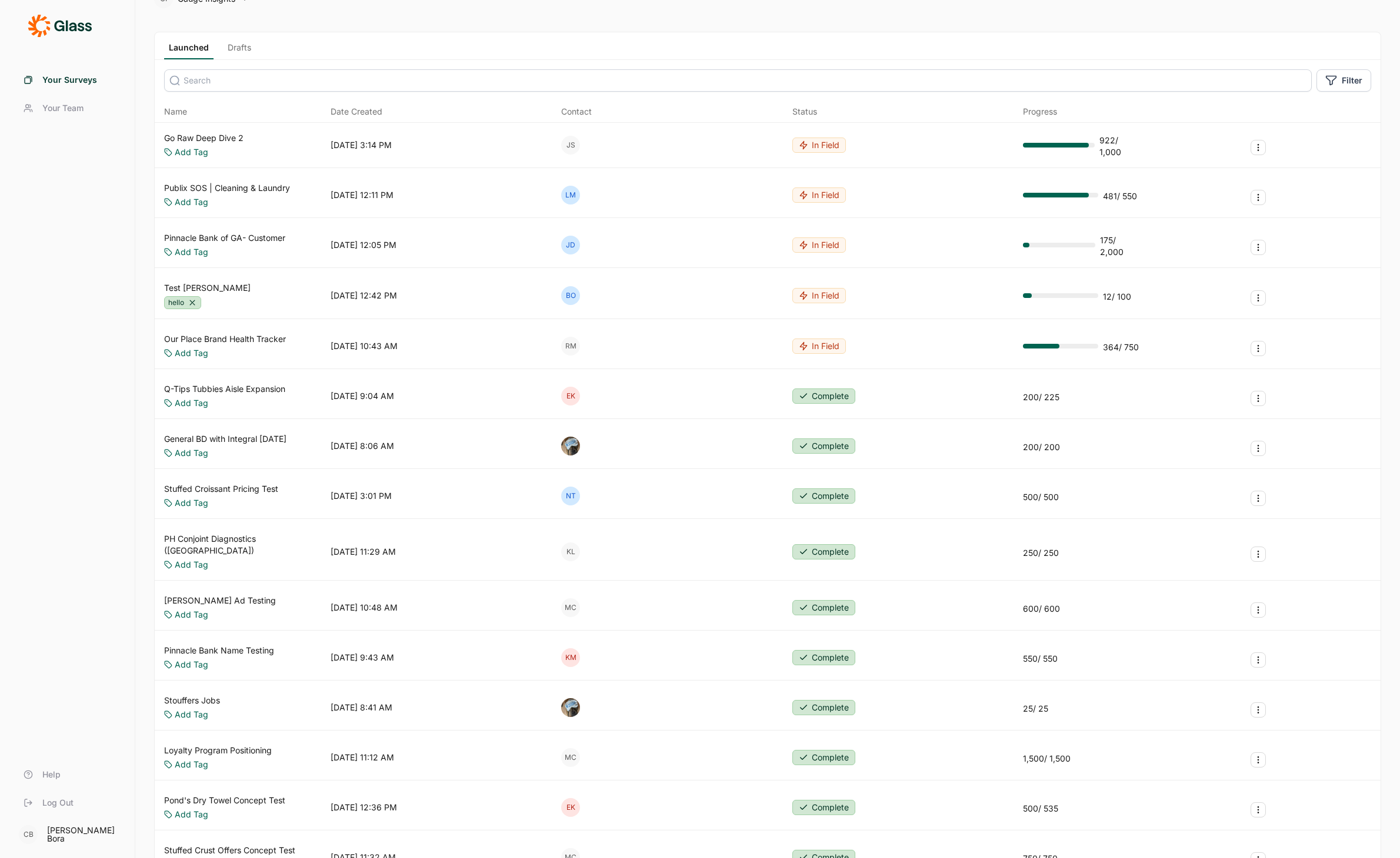
click at [293, 85] on input at bounding box center [738, 81] width 1148 height 22
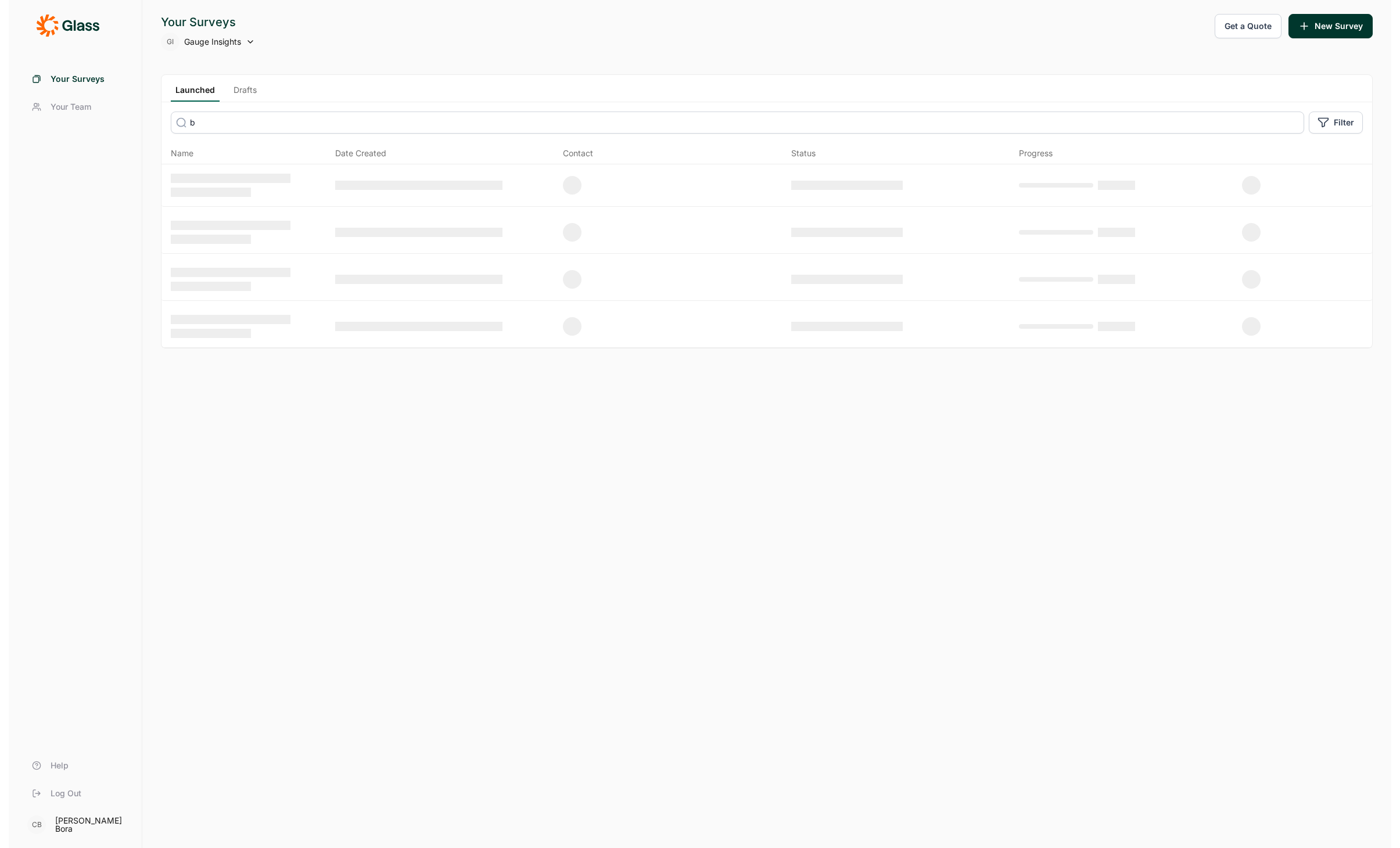
scroll to position [0, 0]
type input "bdf"
click at [268, 178] on link "BDF Brand Consideration Study" at bounding box center [222, 180] width 121 height 12
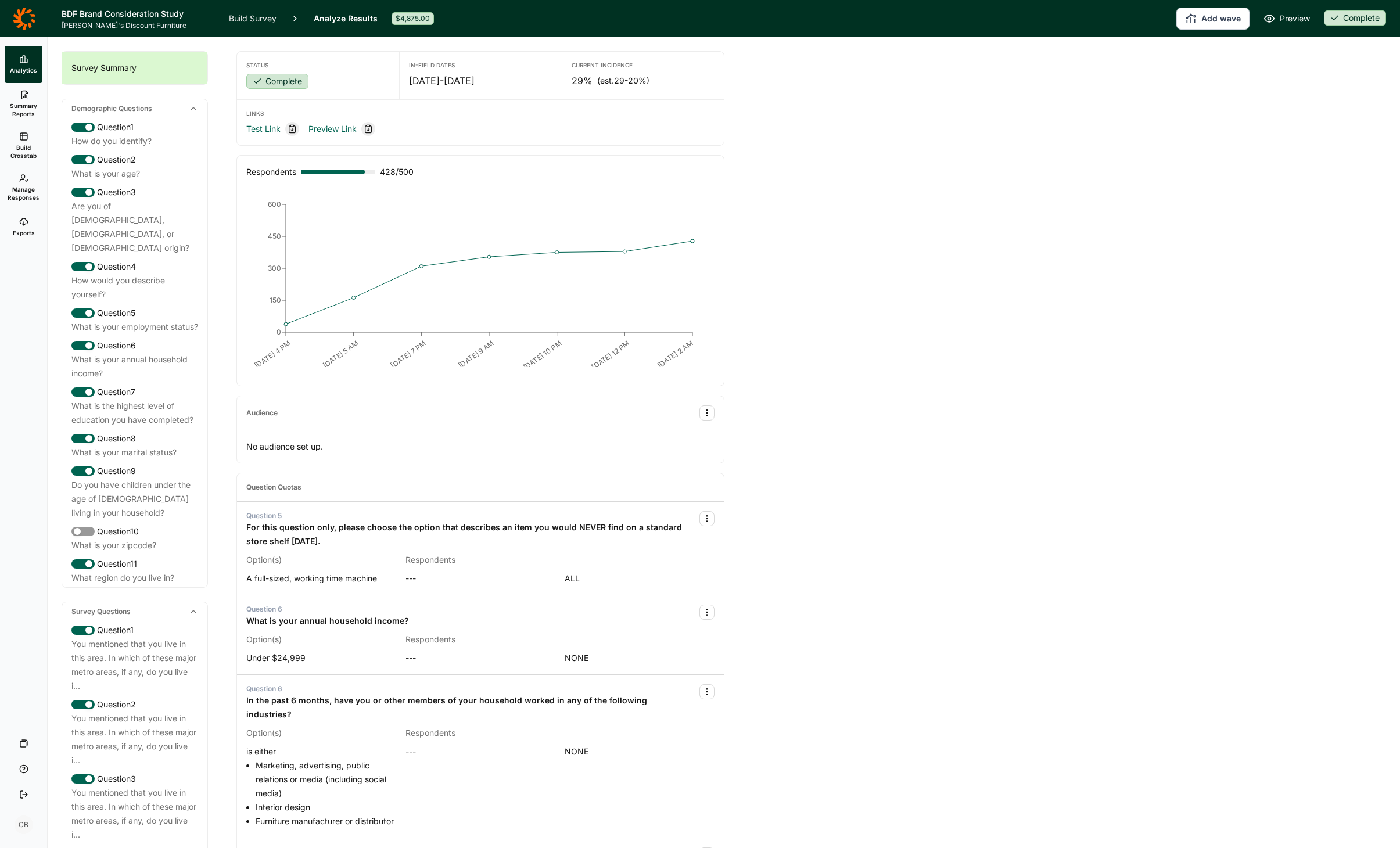
click at [292, 78] on div "Complete" at bounding box center [277, 81] width 62 height 15
click at [269, 124] on button "Draft" at bounding box center [239, 124] width 131 height 26
click at [263, 18] on link "Build Survey" at bounding box center [252, 18] width 47 height 36
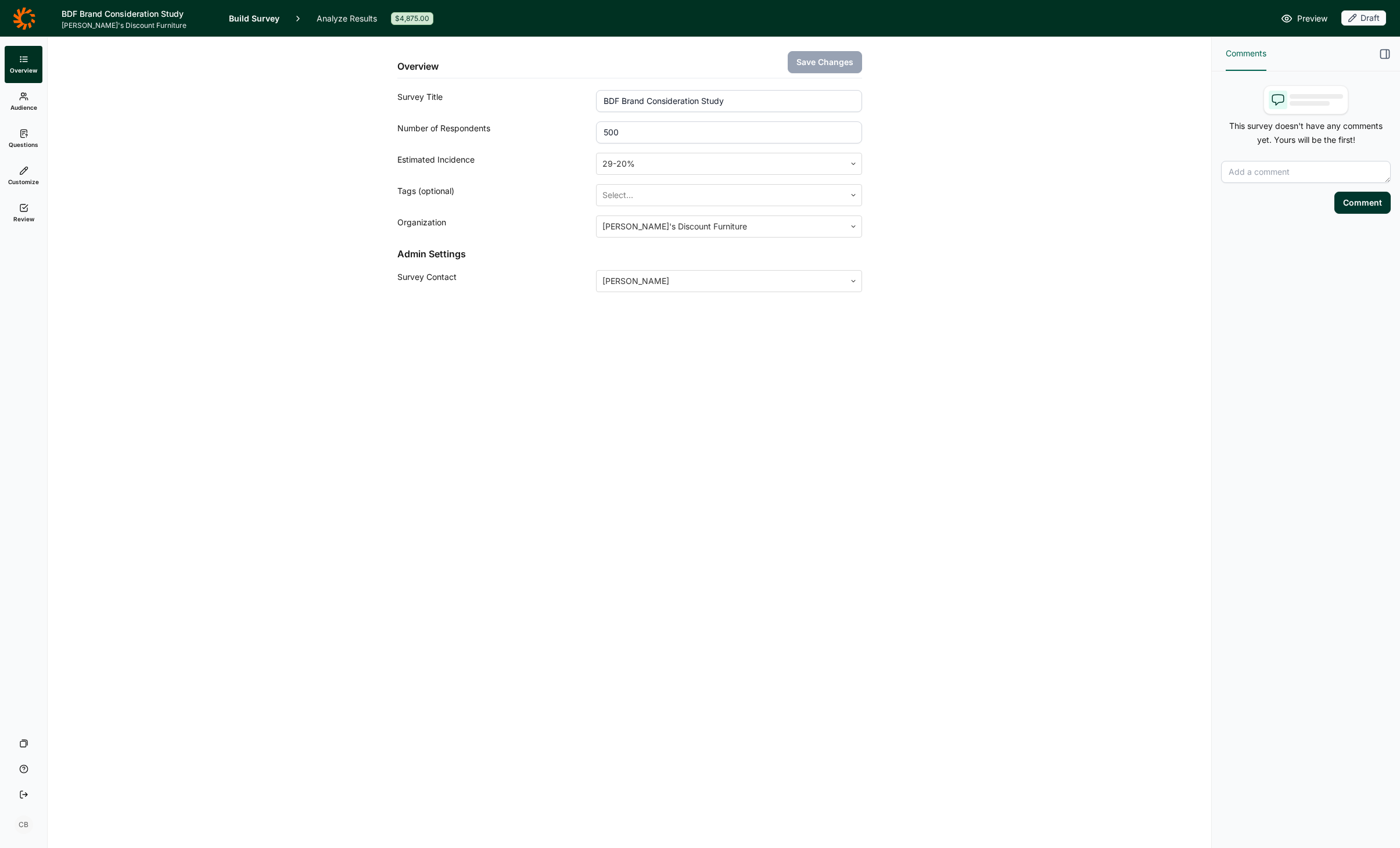
click at [679, 132] on input "500" at bounding box center [729, 132] width 266 height 22
type input "5"
type input "700"
click at [816, 65] on button "Save Changes" at bounding box center [825, 62] width 75 height 22
click at [29, 212] on link "Review" at bounding box center [23, 213] width 38 height 37
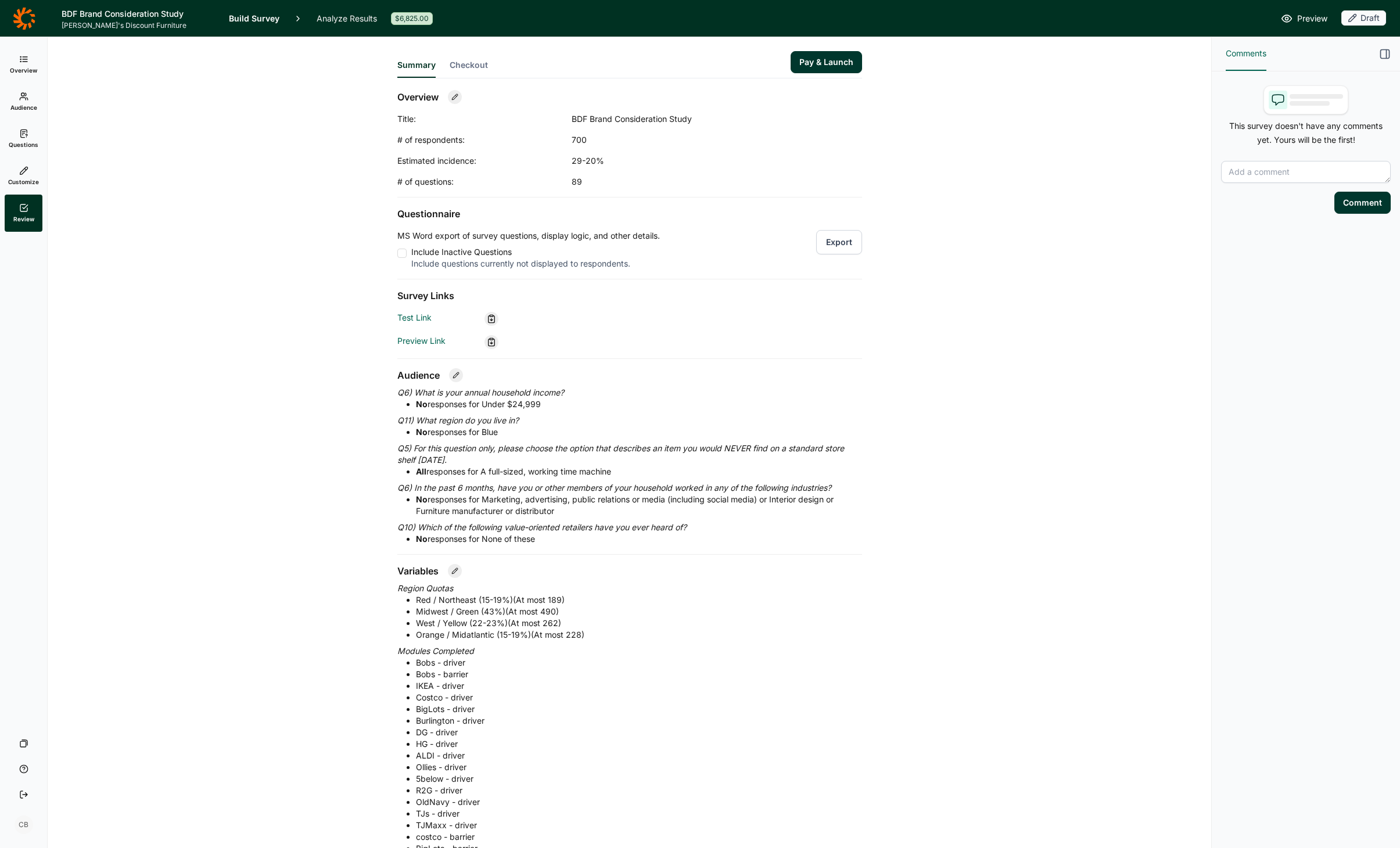
click at [805, 67] on button "Pay & Launch" at bounding box center [827, 62] width 72 height 22
